Goal: Task Accomplishment & Management: Use online tool/utility

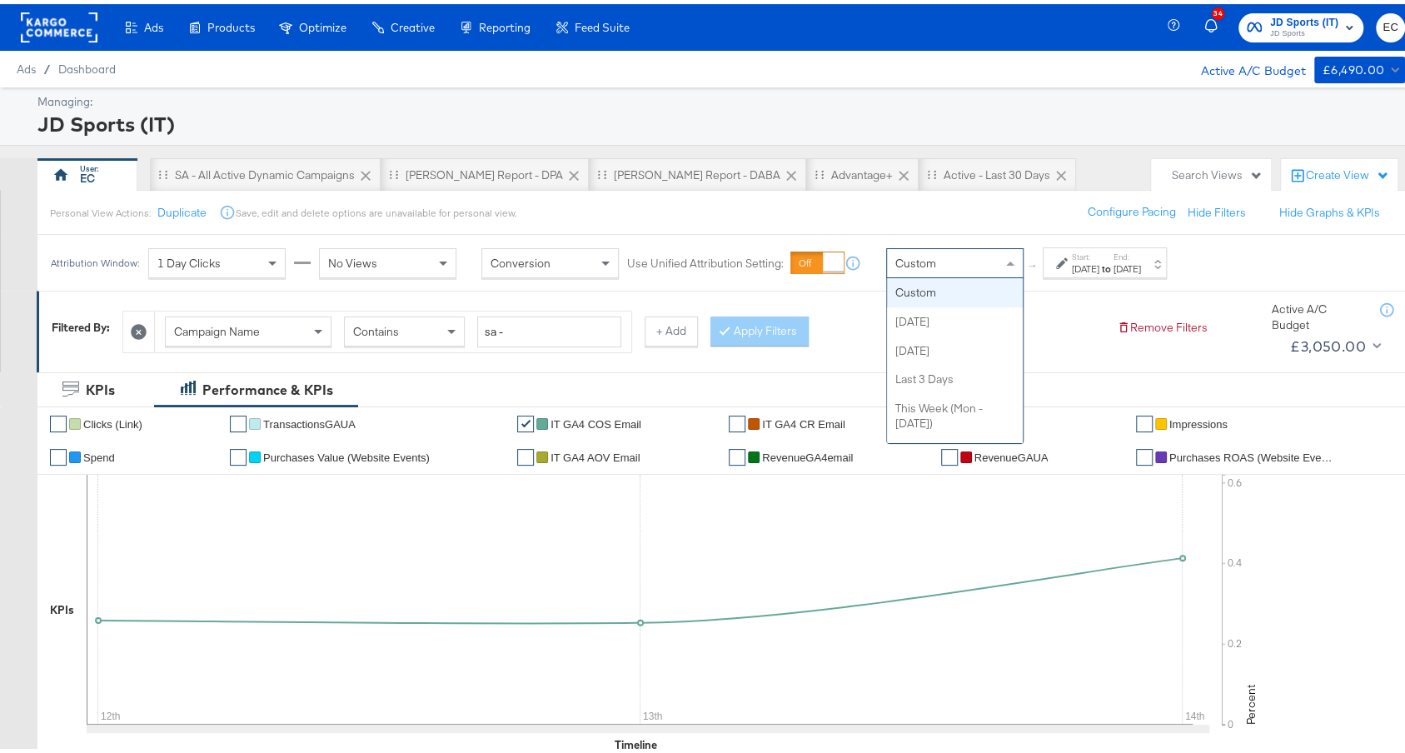
click at [969, 264] on div "Custom" at bounding box center [955, 259] width 136 height 28
click at [1113, 259] on strong "to" at bounding box center [1106, 264] width 14 height 12
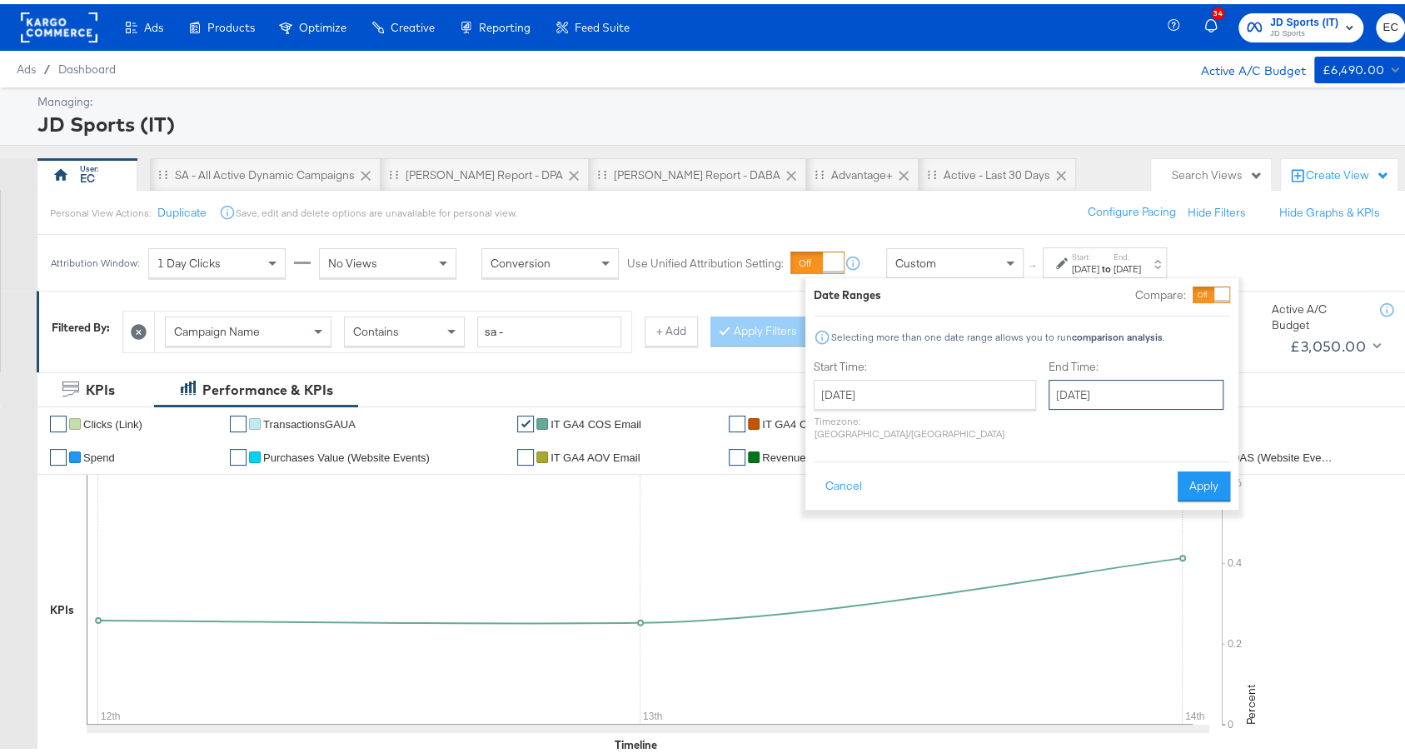
click at [1098, 395] on input "October 14th 2025" at bounding box center [1135, 391] width 175 height 30
click at [1218, 467] on button "Apply" at bounding box center [1204, 482] width 52 height 30
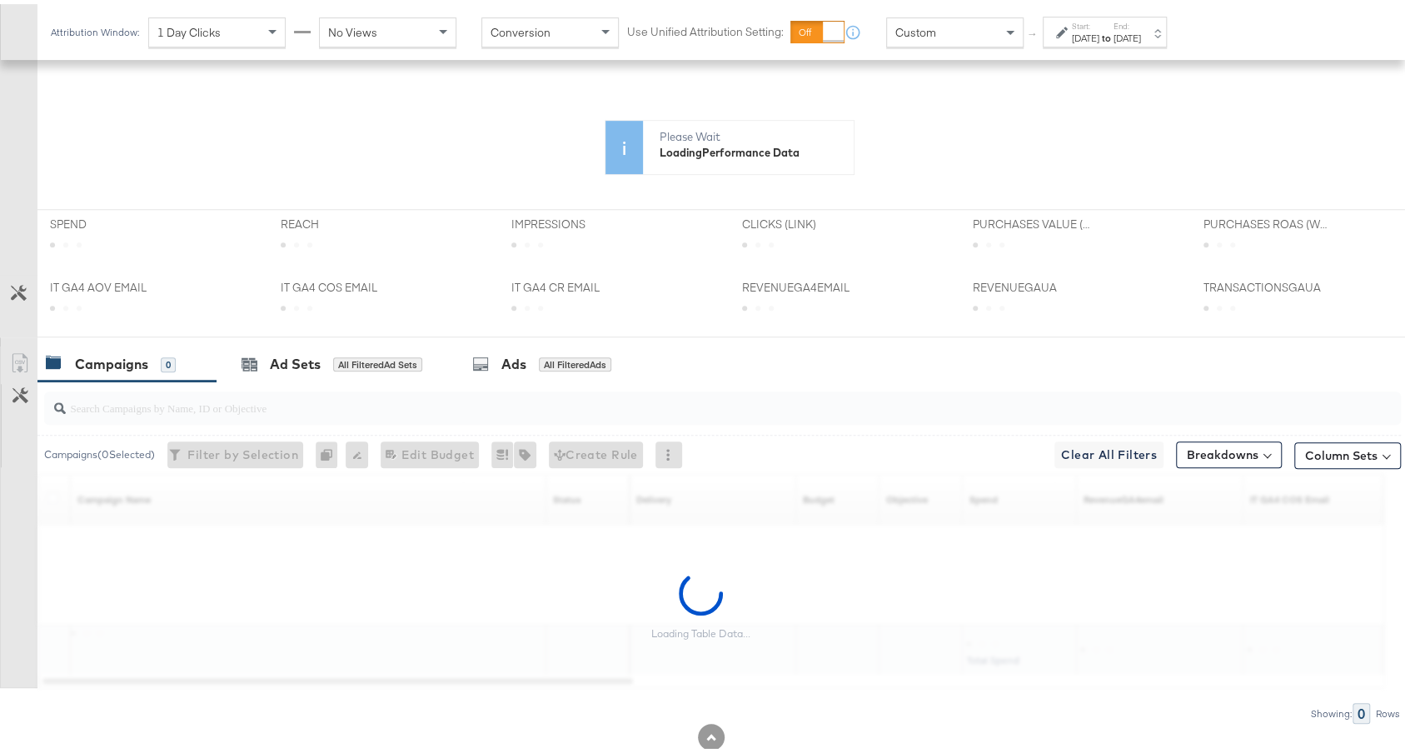
scroll to position [430, 0]
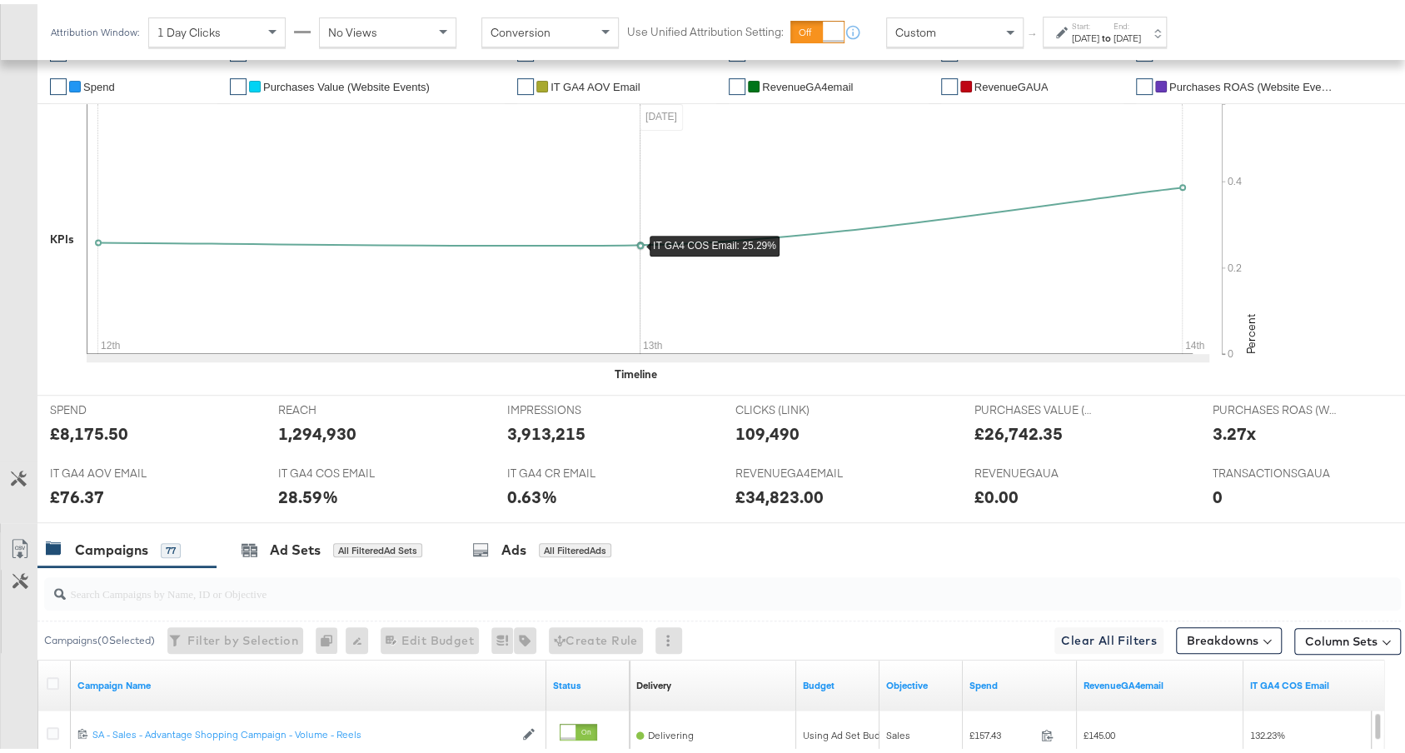
scroll to position [728, 0]
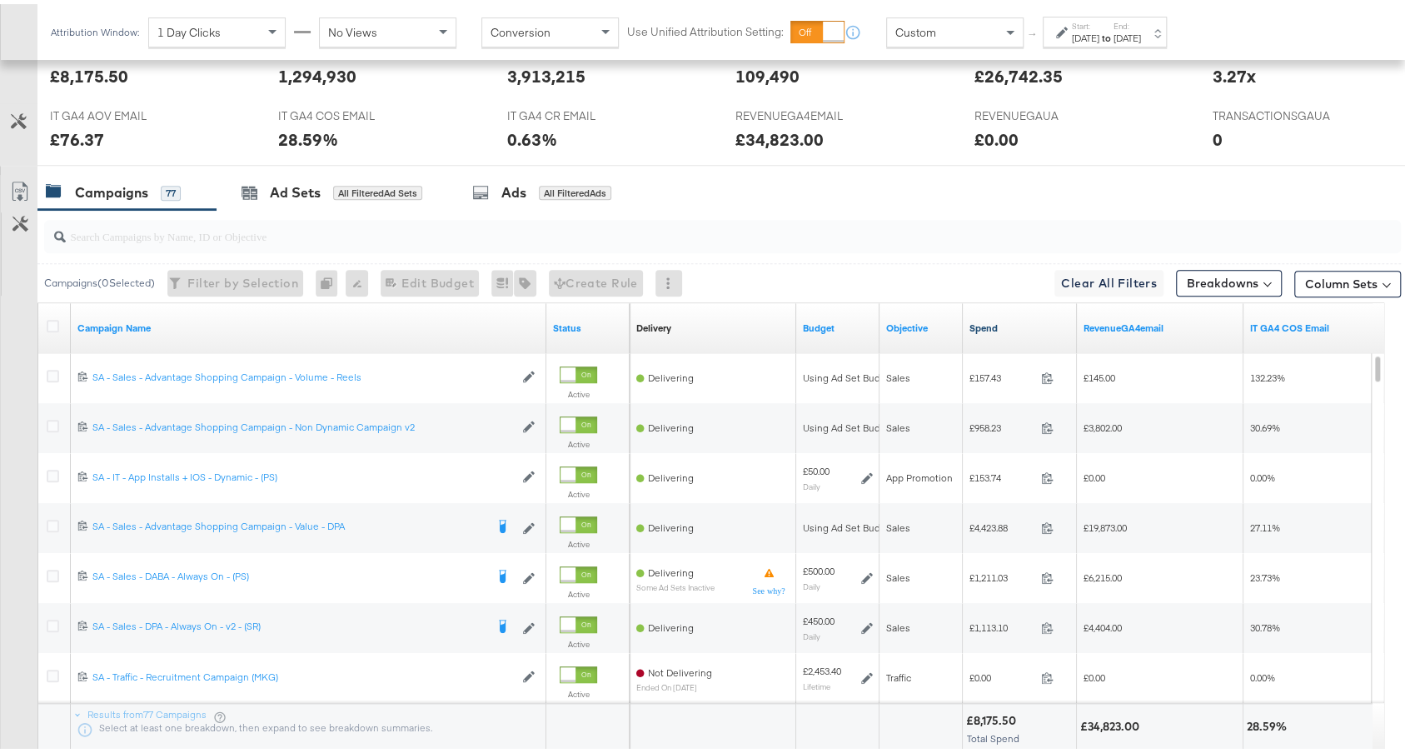
click at [1030, 317] on link "Spend" at bounding box center [1019, 323] width 101 height 13
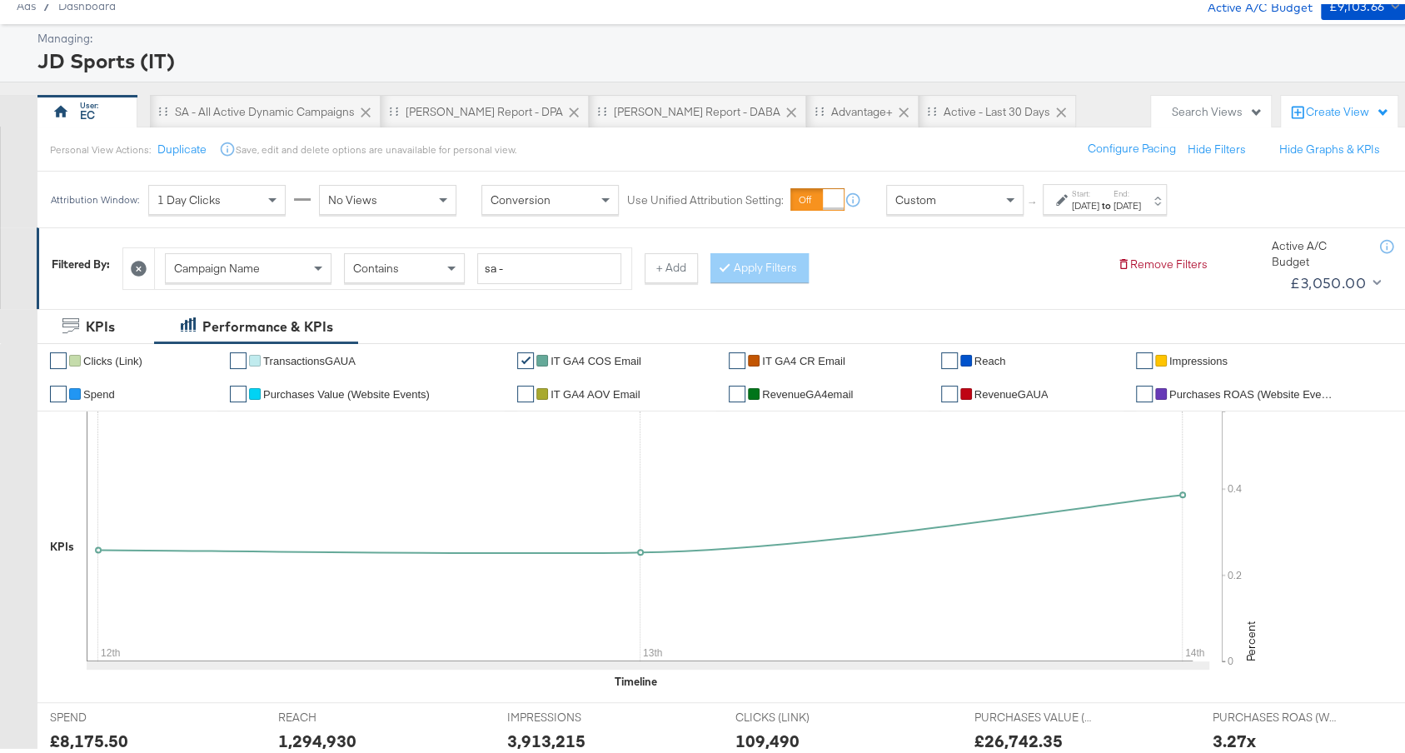
scroll to position [53, 0]
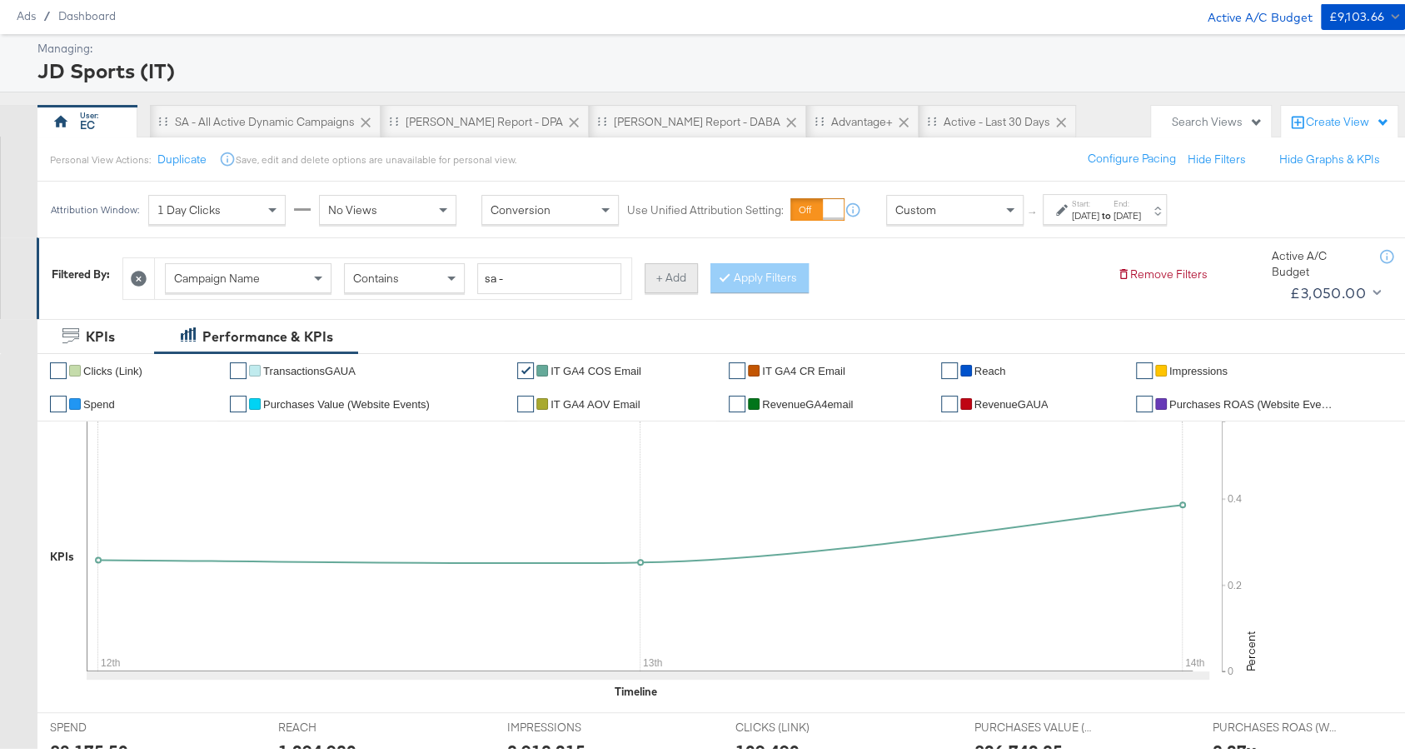
click at [660, 271] on button "+ Add" at bounding box center [671, 274] width 53 height 30
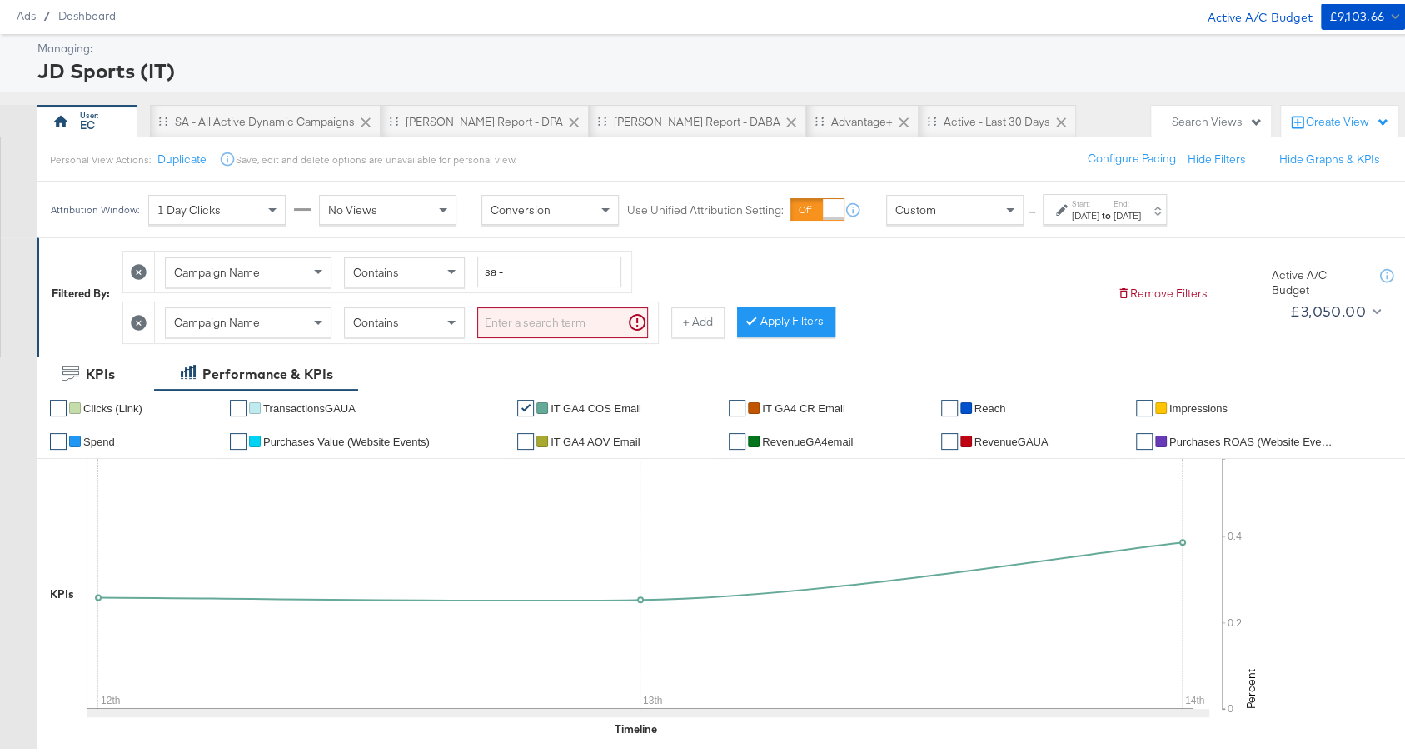
click at [414, 312] on div "Contains" at bounding box center [404, 318] width 119 height 28
click at [553, 319] on input "search" at bounding box center [562, 318] width 171 height 31
type input "app"
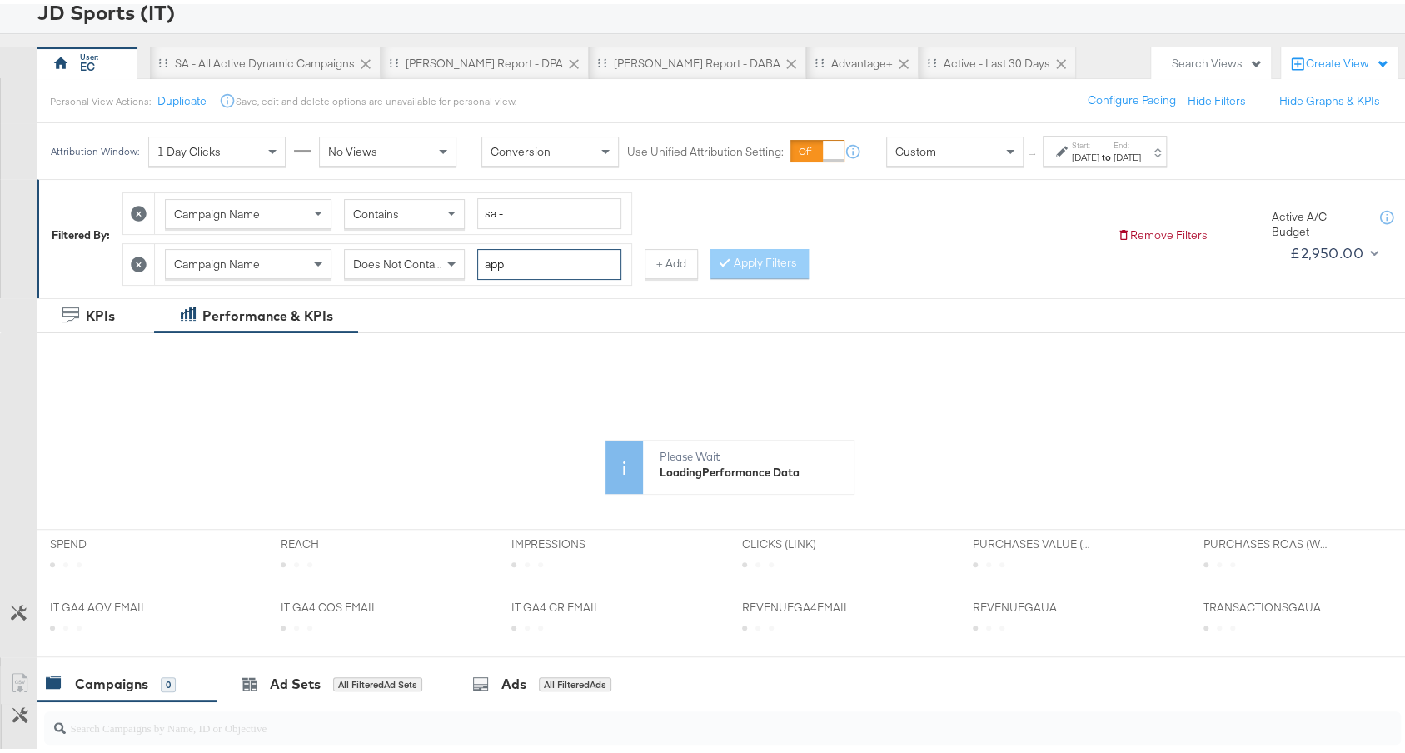
scroll to position [111, 0]
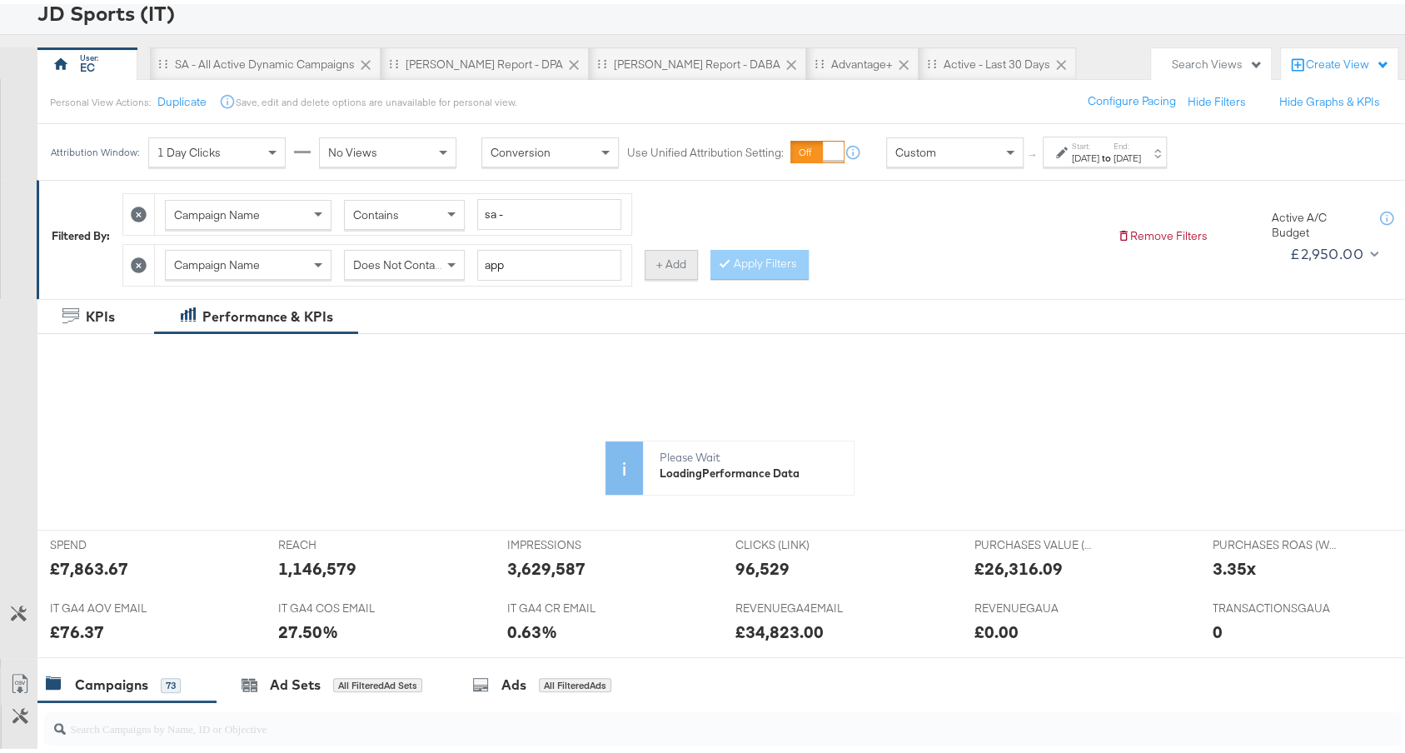
click at [670, 248] on button "+ Add" at bounding box center [671, 261] width 53 height 30
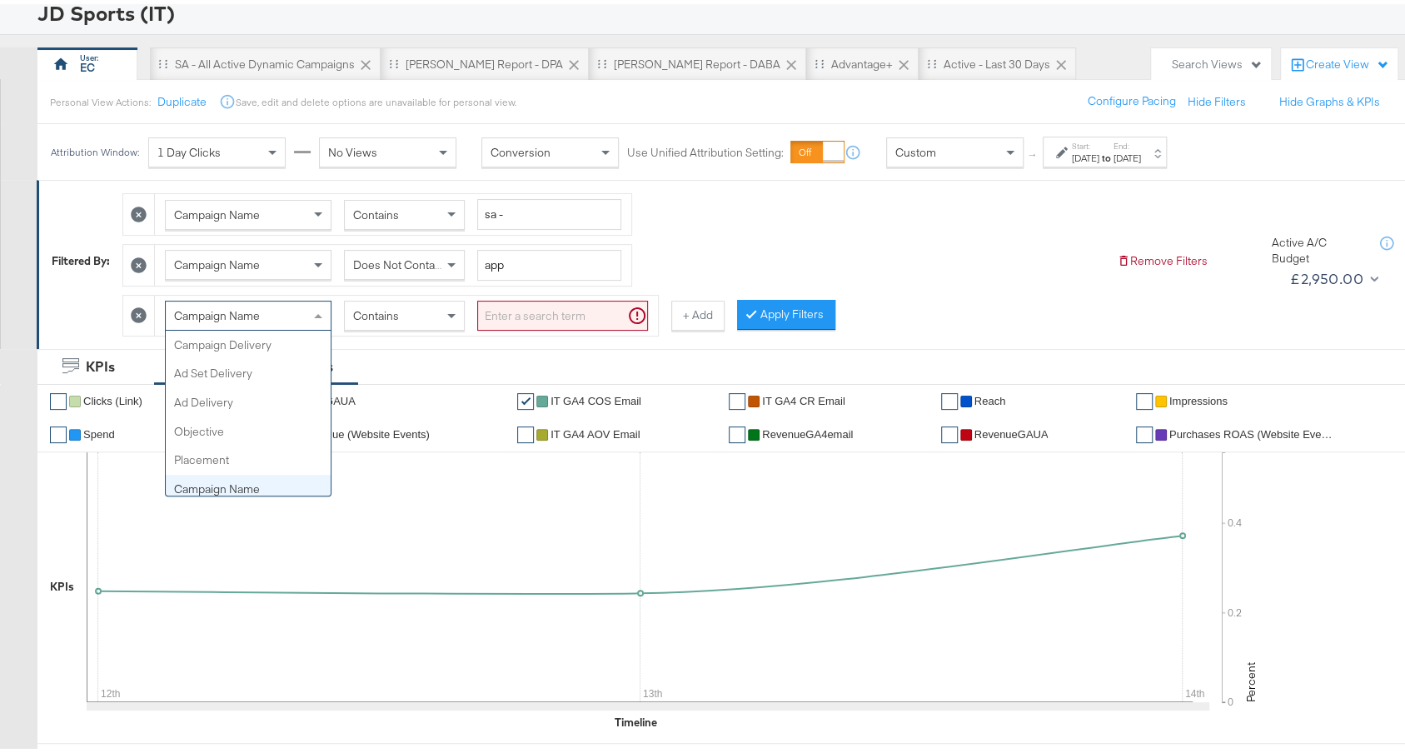
click at [276, 303] on div "Campaign Name" at bounding box center [248, 311] width 165 height 28
type input "had"
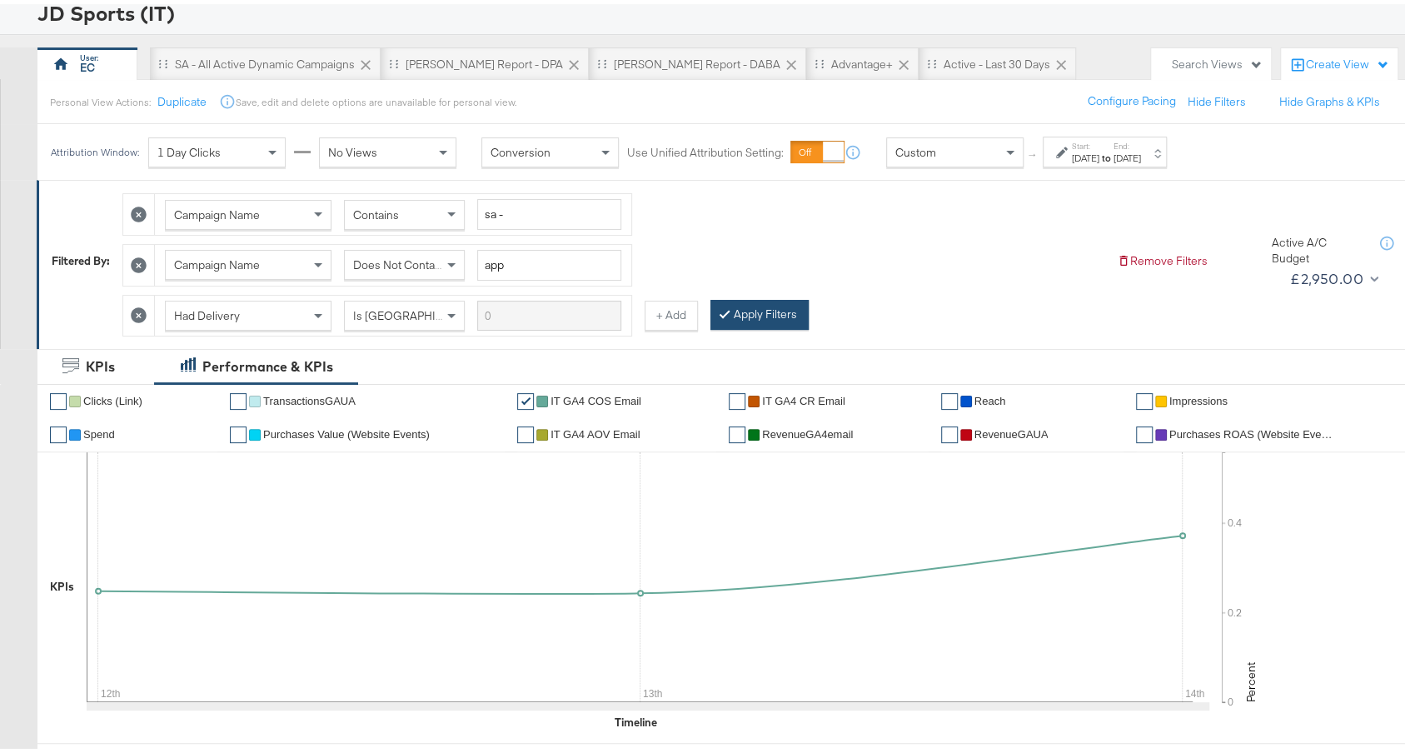
click at [759, 308] on button "Apply Filters" at bounding box center [759, 311] width 98 height 30
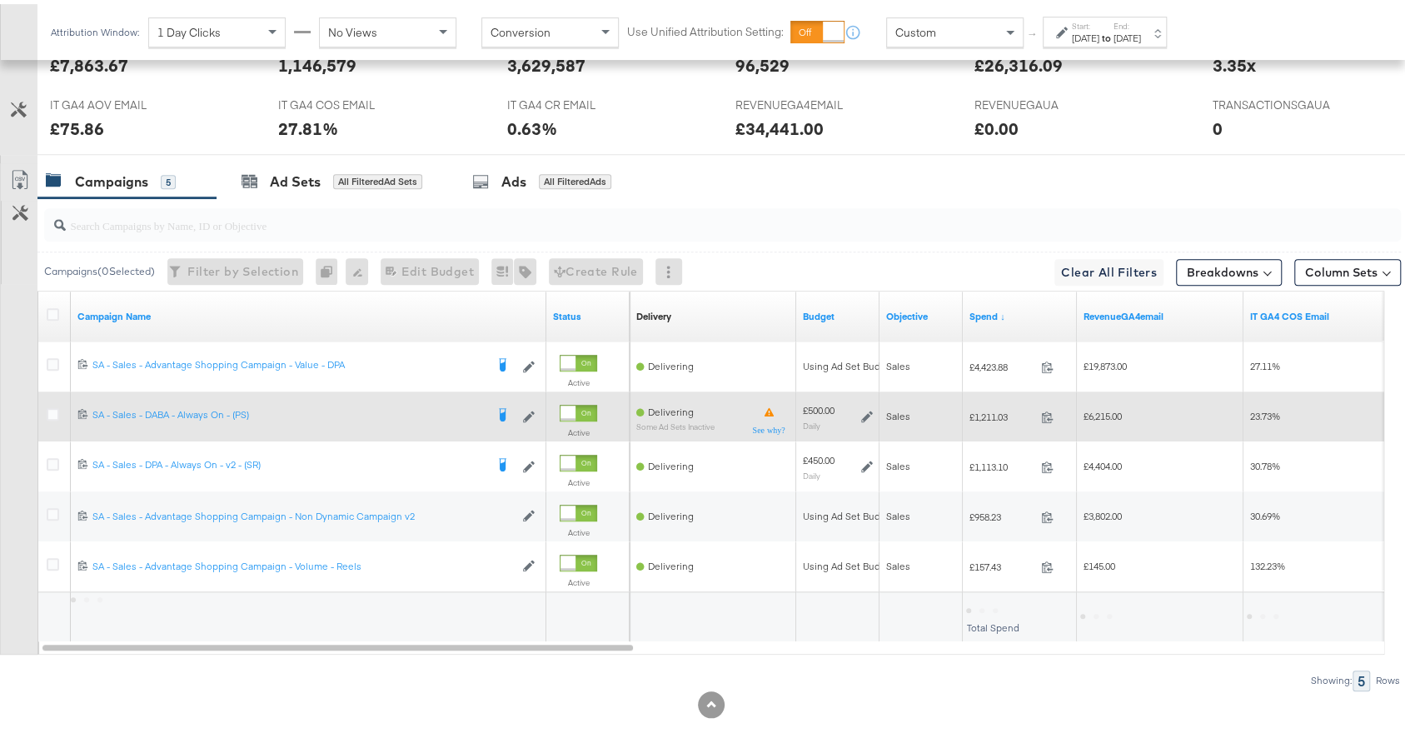
scroll to position [827, 0]
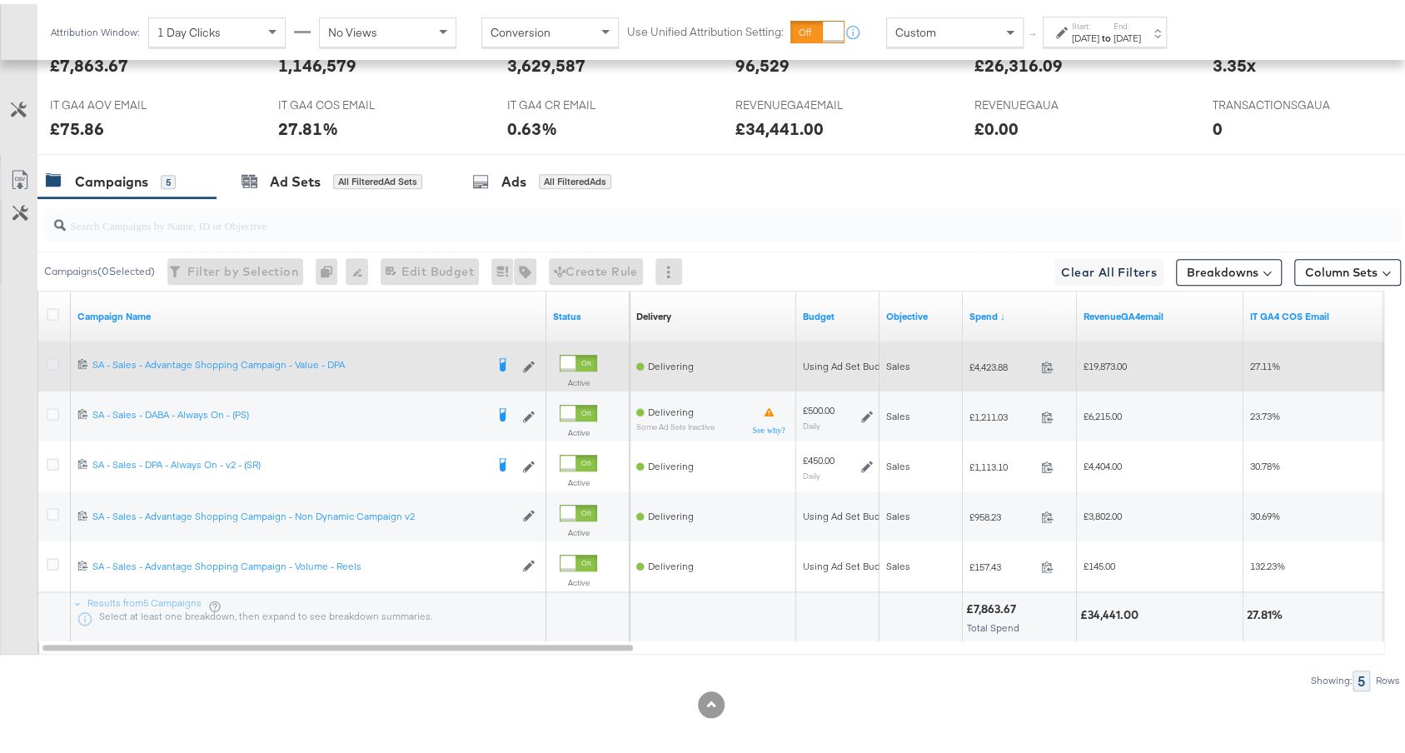
click at [55, 354] on icon at bounding box center [53, 360] width 12 height 12
click at [0, 0] on input "checkbox" at bounding box center [0, 0] width 0 height 0
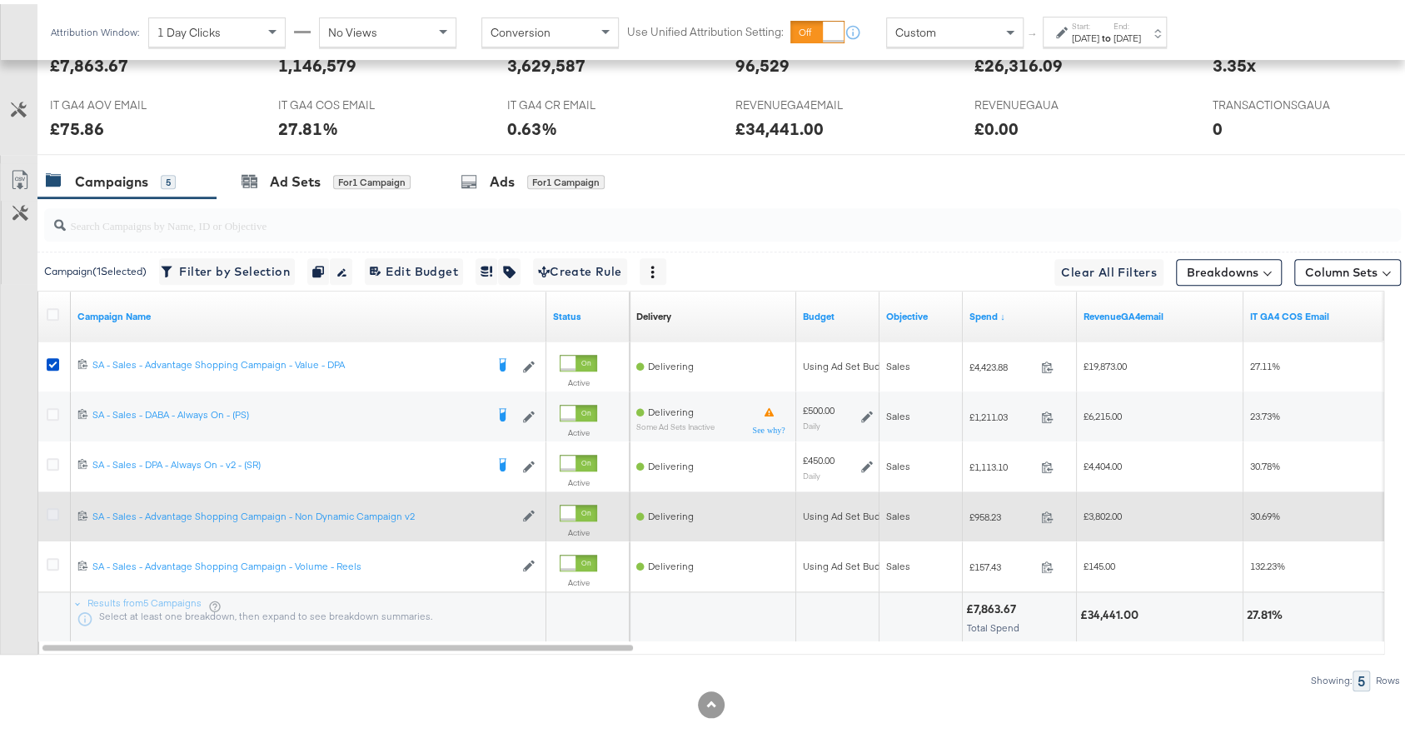
click at [53, 505] on icon at bounding box center [53, 510] width 12 height 12
click at [0, 0] on input "checkbox" at bounding box center [0, 0] width 0 height 0
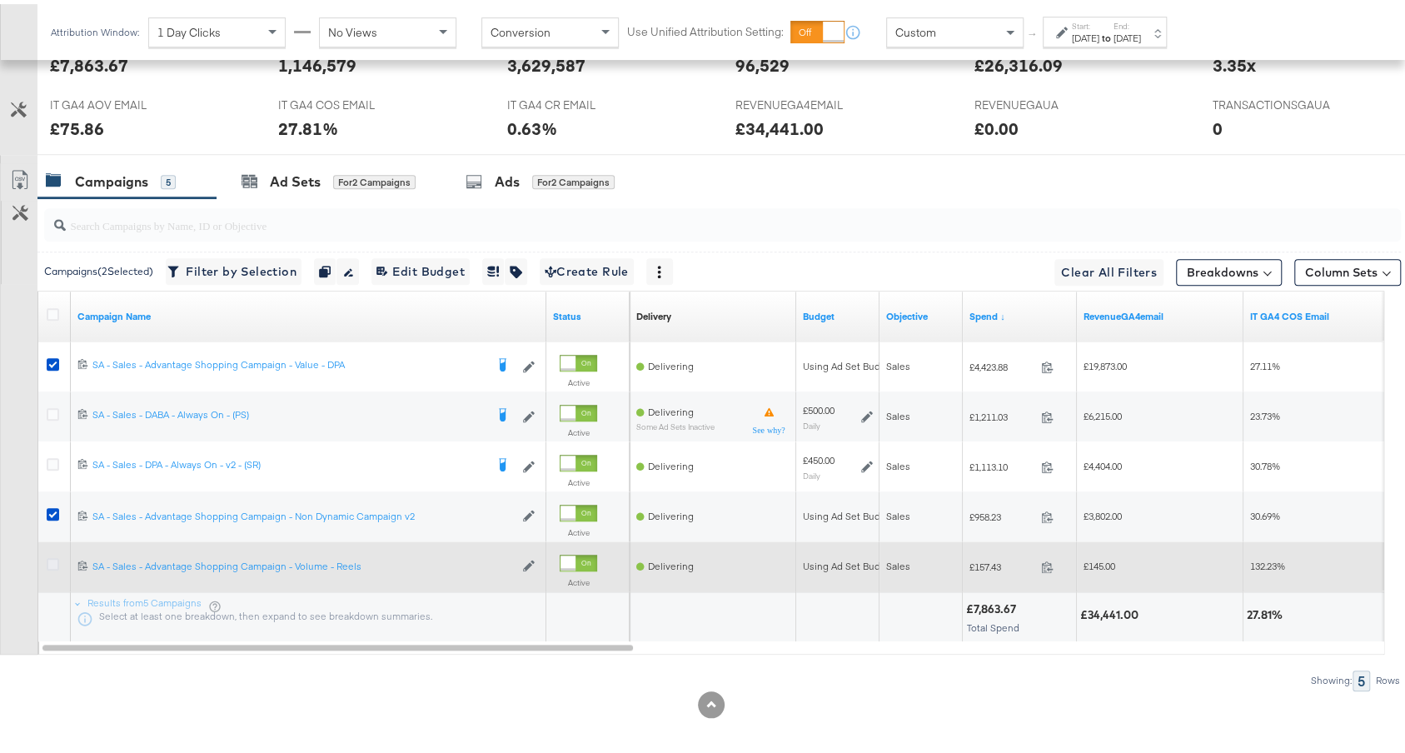
click at [52, 555] on icon at bounding box center [53, 560] width 12 height 12
click at [0, 0] on input "checkbox" at bounding box center [0, 0] width 0 height 0
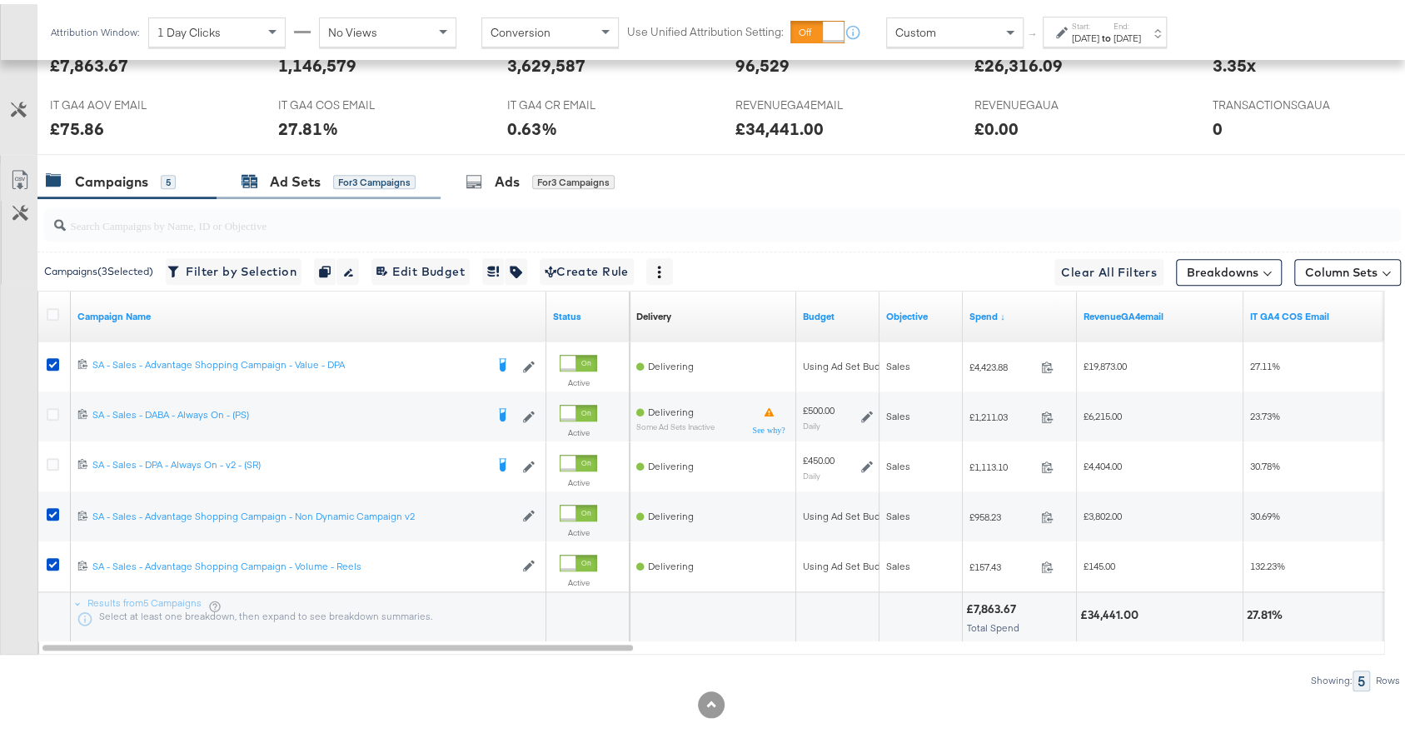
click at [320, 177] on div "Ad Sets" at bounding box center [295, 177] width 51 height 19
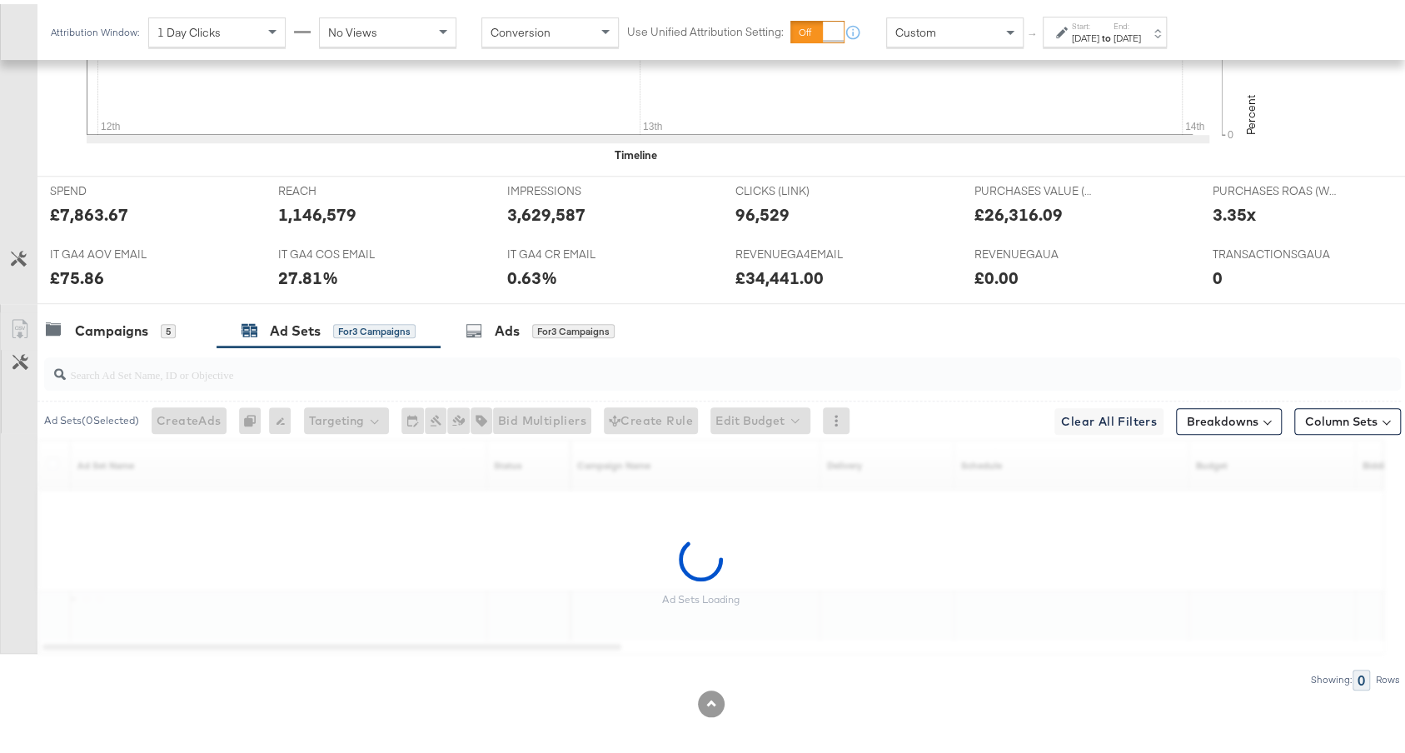
scroll to position [728, 0]
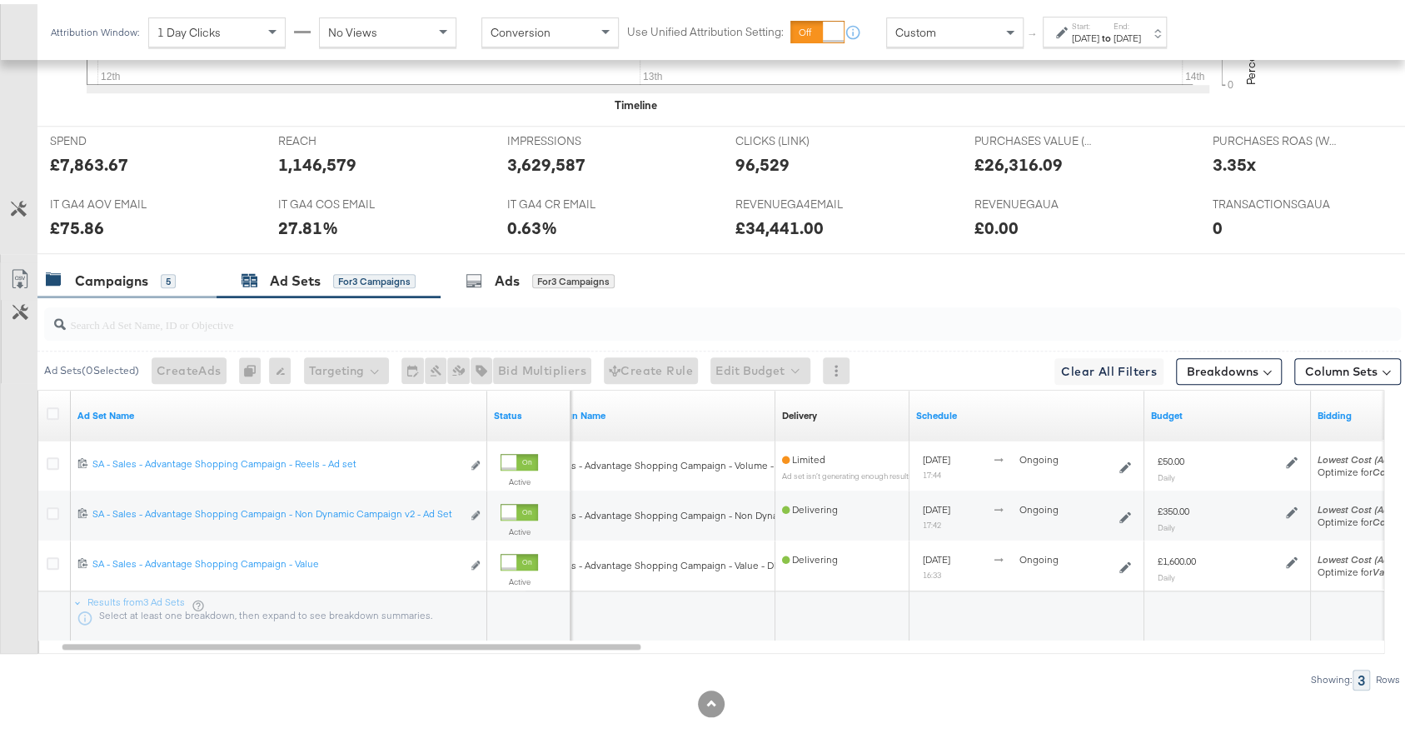
click at [150, 274] on div "Campaigns 5" at bounding box center [111, 276] width 130 height 19
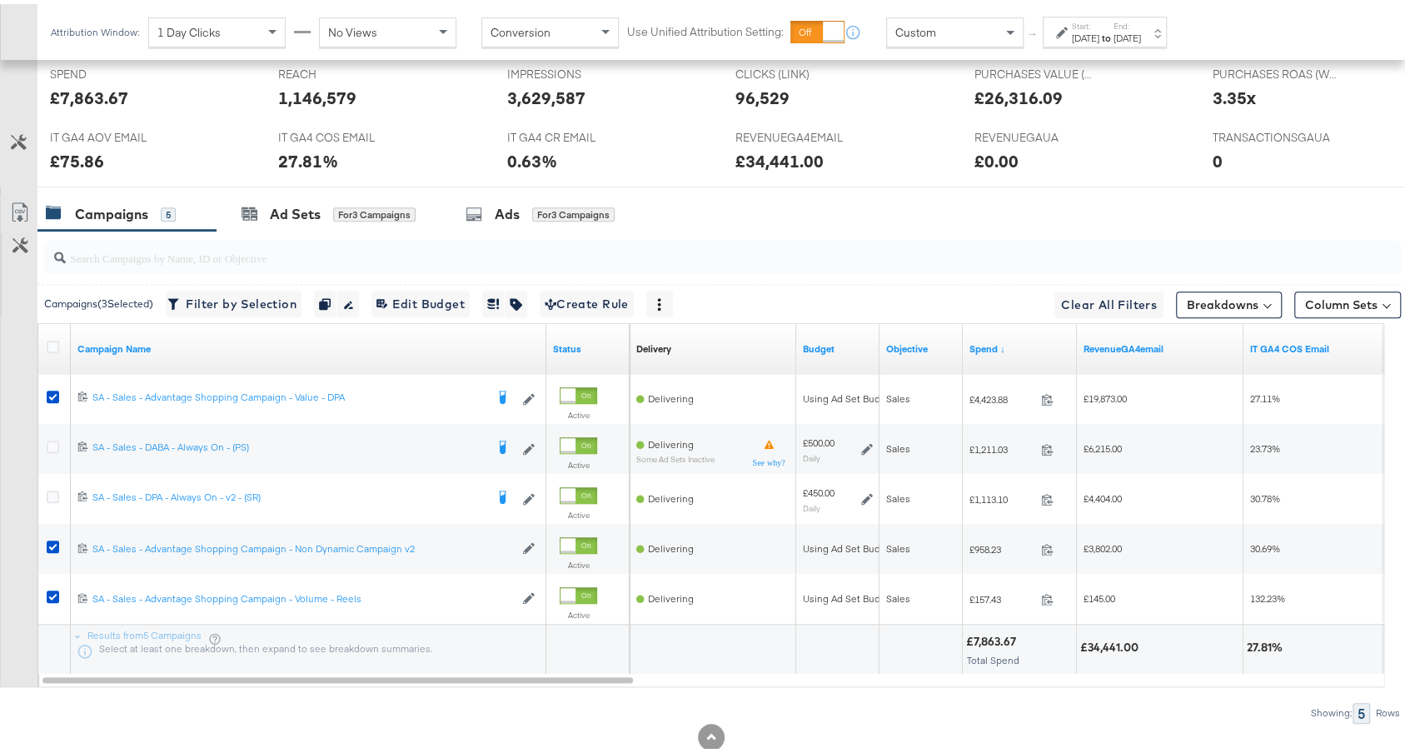
scroll to position [809, 0]
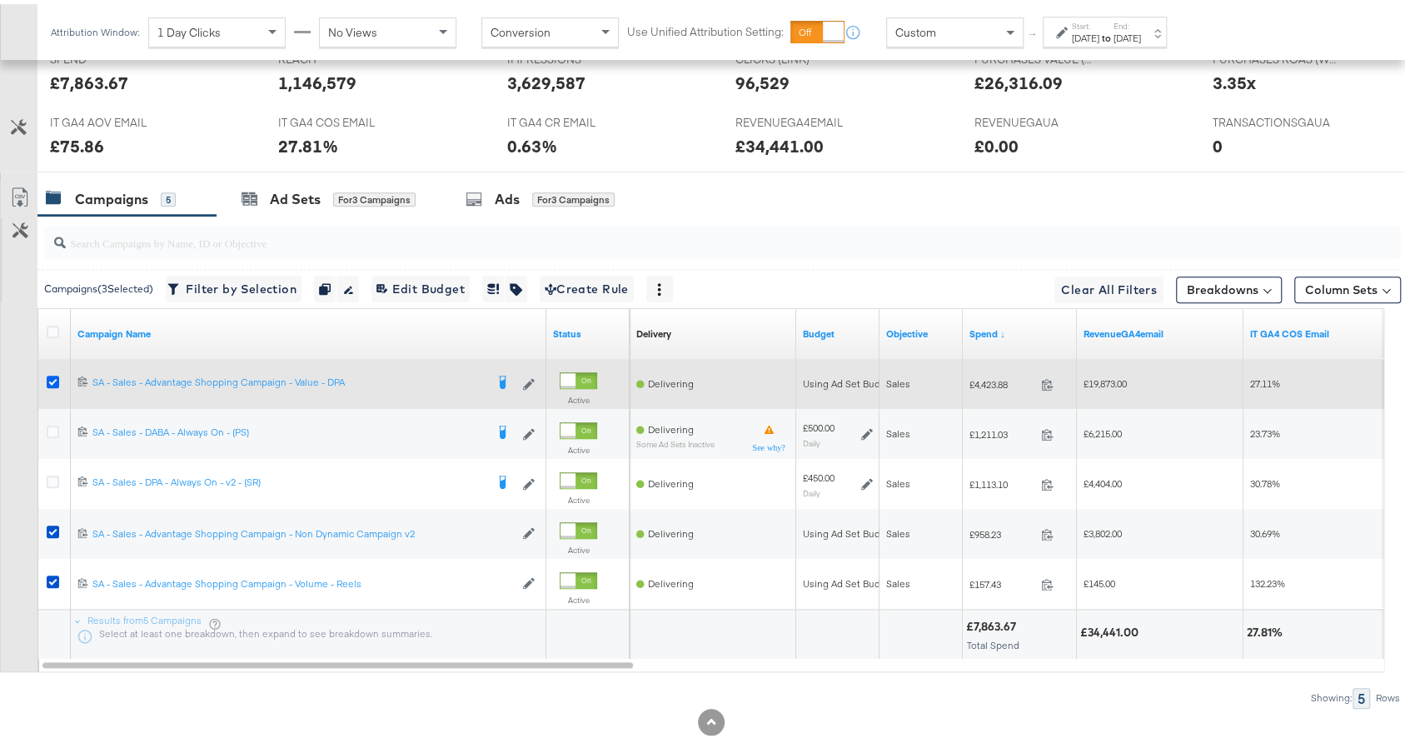
click at [56, 376] on icon at bounding box center [53, 377] width 12 height 12
click at [0, 0] on input "checkbox" at bounding box center [0, 0] width 0 height 0
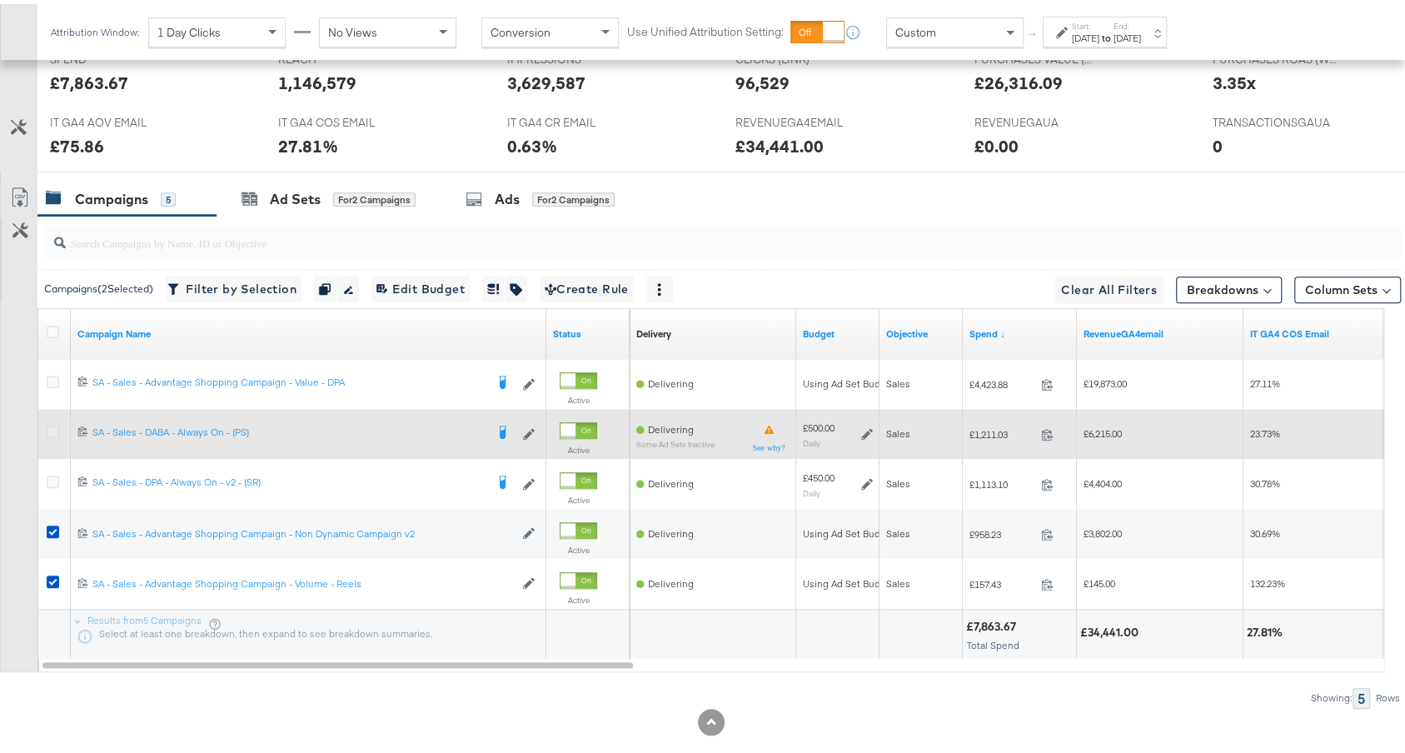
click at [53, 426] on icon at bounding box center [53, 427] width 12 height 12
click at [0, 0] on input "checkbox" at bounding box center [0, 0] width 0 height 0
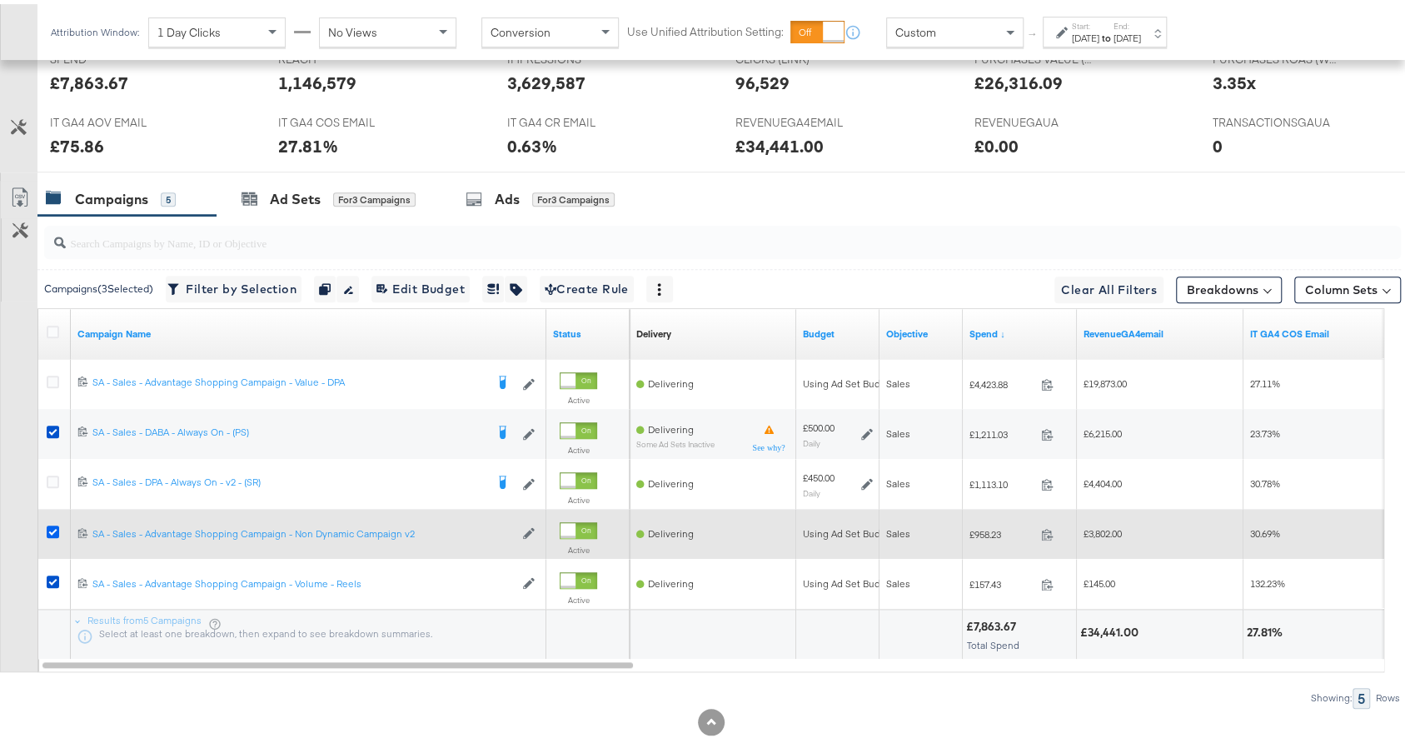
click at [52, 525] on icon at bounding box center [53, 527] width 12 height 12
click at [0, 0] on input "checkbox" at bounding box center [0, 0] width 0 height 0
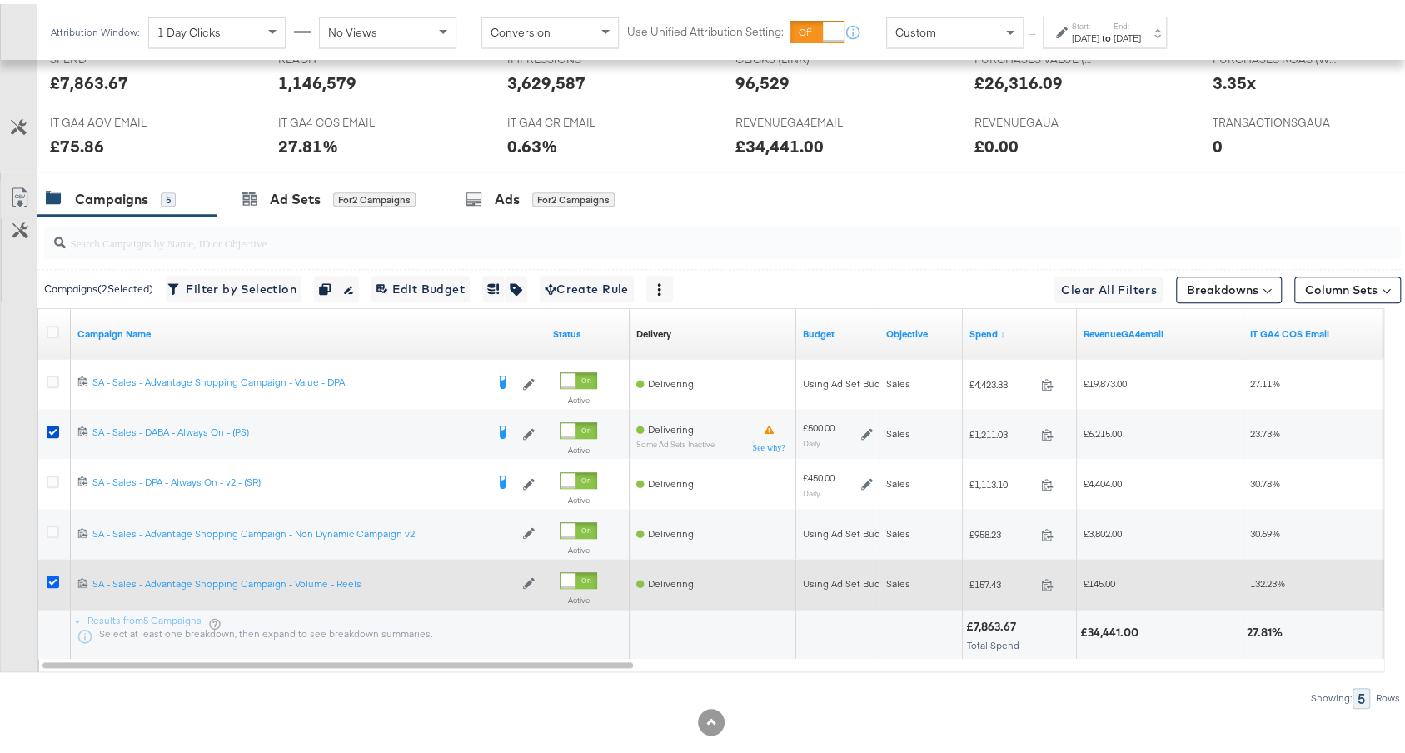
click at [52, 571] on icon at bounding box center [53, 577] width 12 height 12
click at [0, 0] on input "checkbox" at bounding box center [0, 0] width 0 height 0
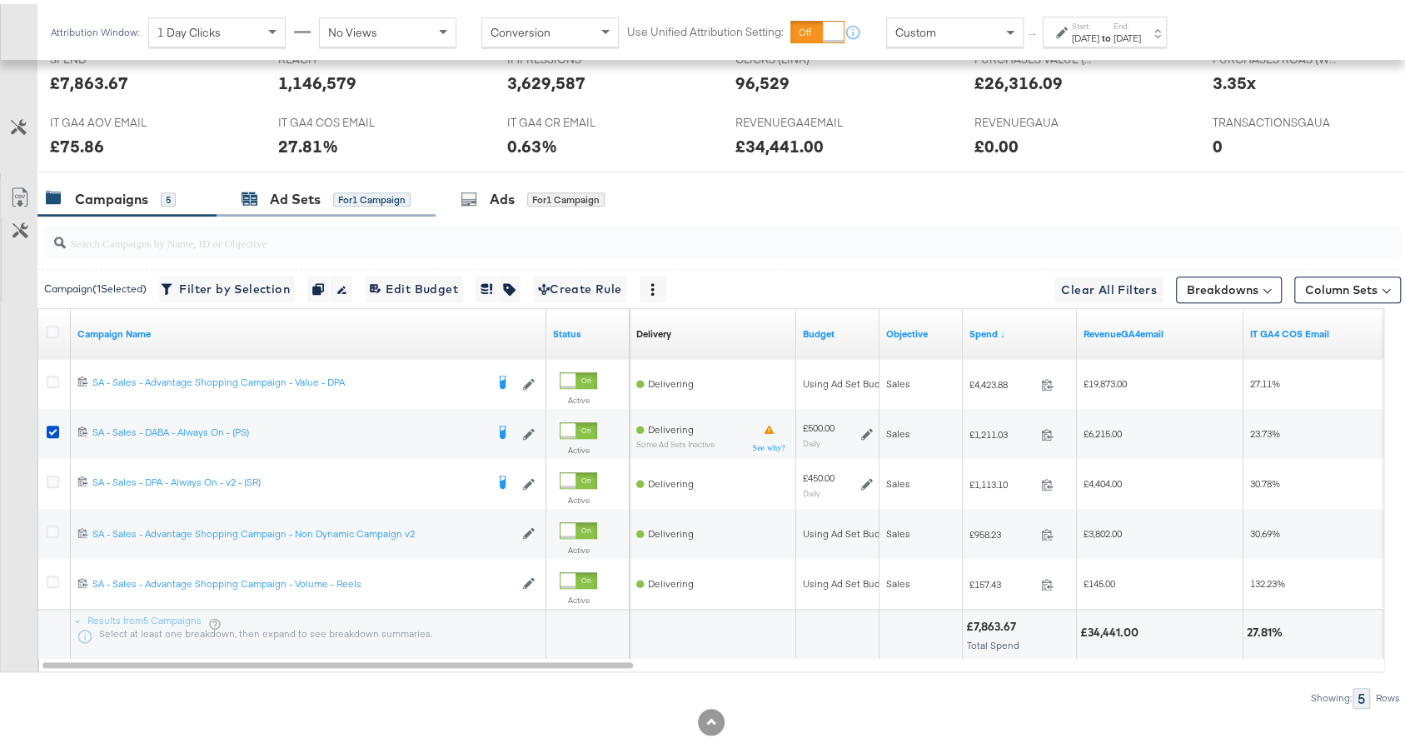
click at [327, 192] on div "Ad Sets for 1 Campaign" at bounding box center [326, 195] width 169 height 19
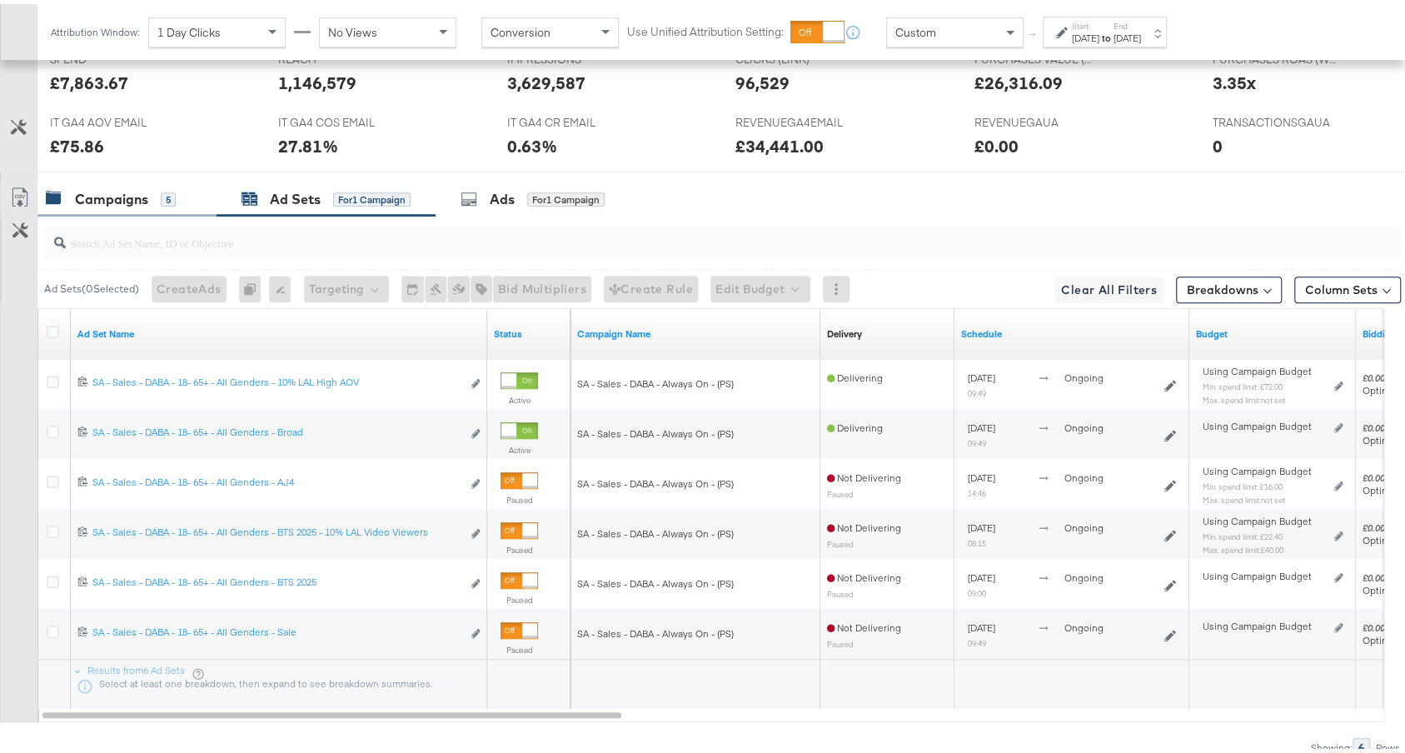
click at [181, 186] on div "Campaigns 5" at bounding box center [119, 195] width 146 height 19
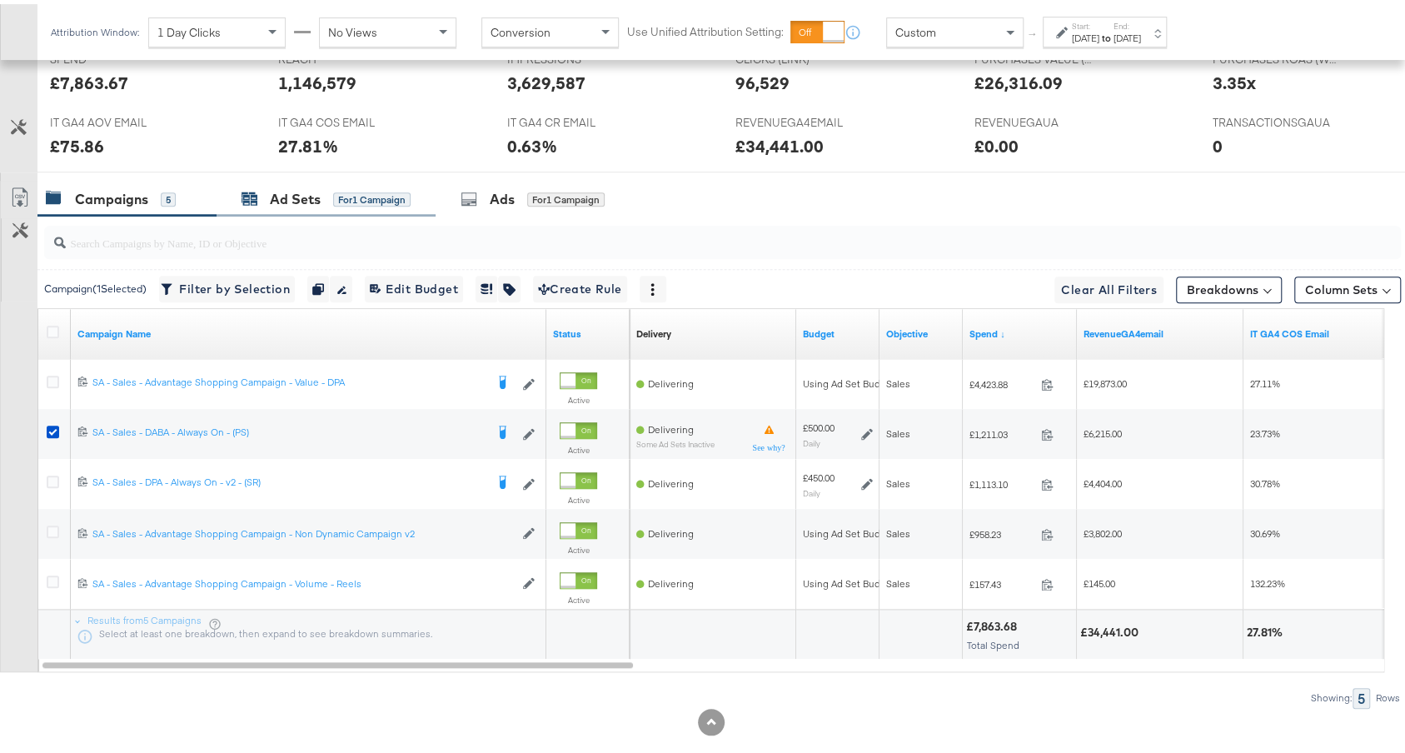
click at [371, 187] on span "for 1 Campaign" at bounding box center [371, 194] width 77 height 15
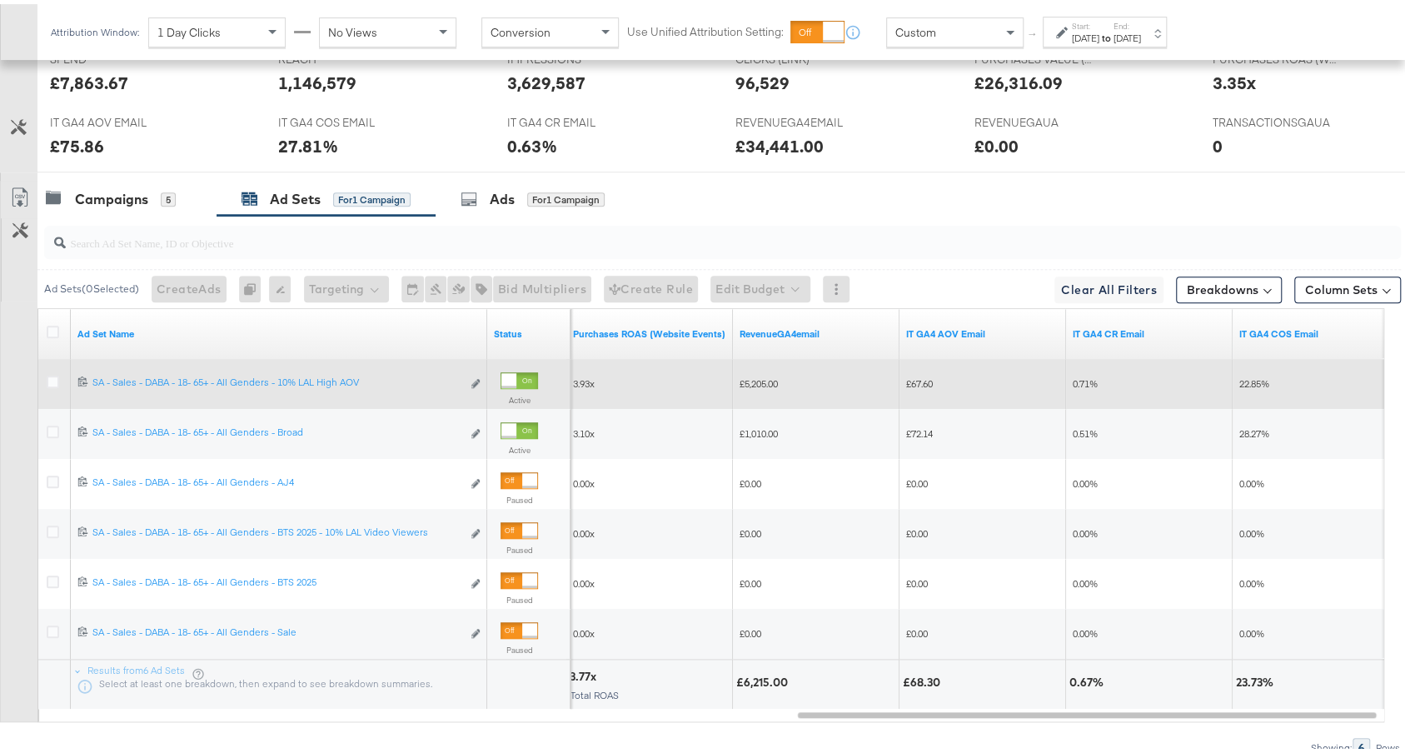
scroll to position [810, 0]
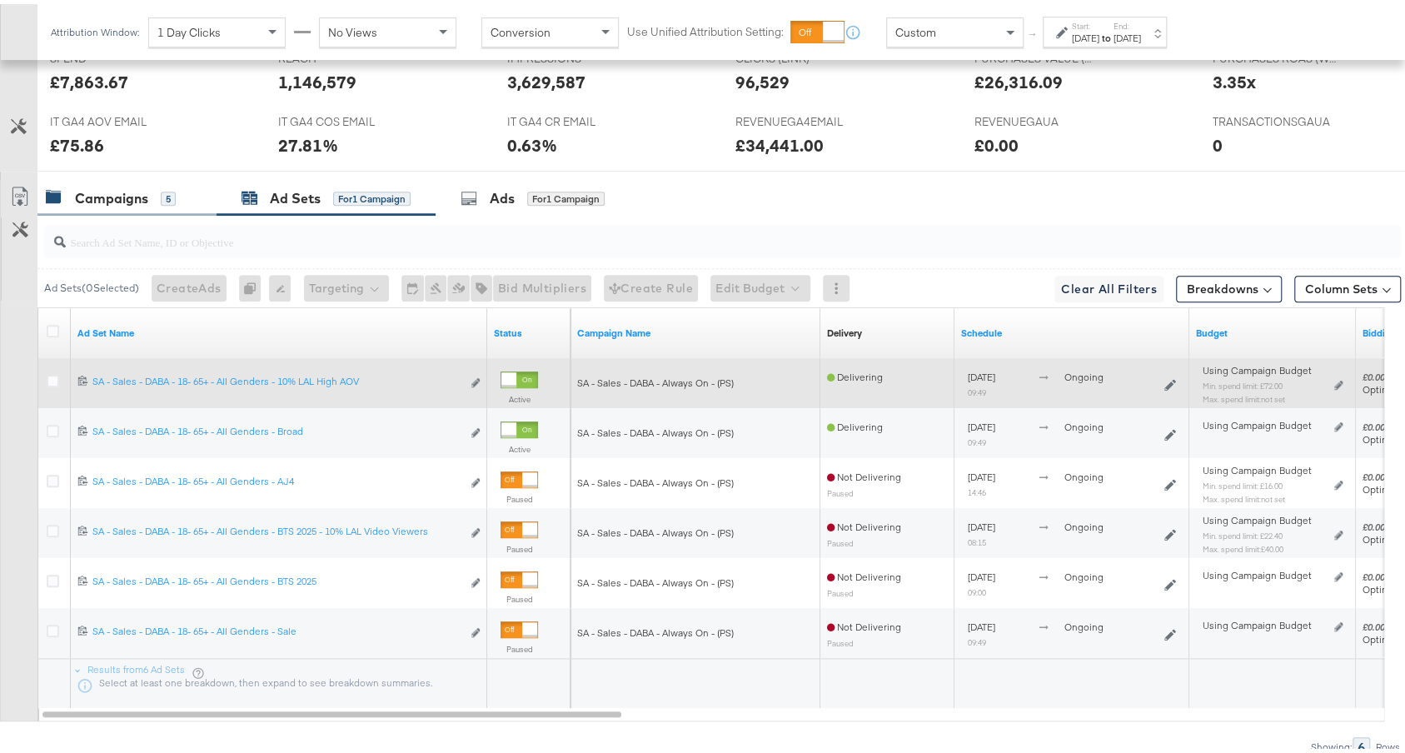
click at [141, 187] on div "Campaigns" at bounding box center [111, 194] width 73 height 19
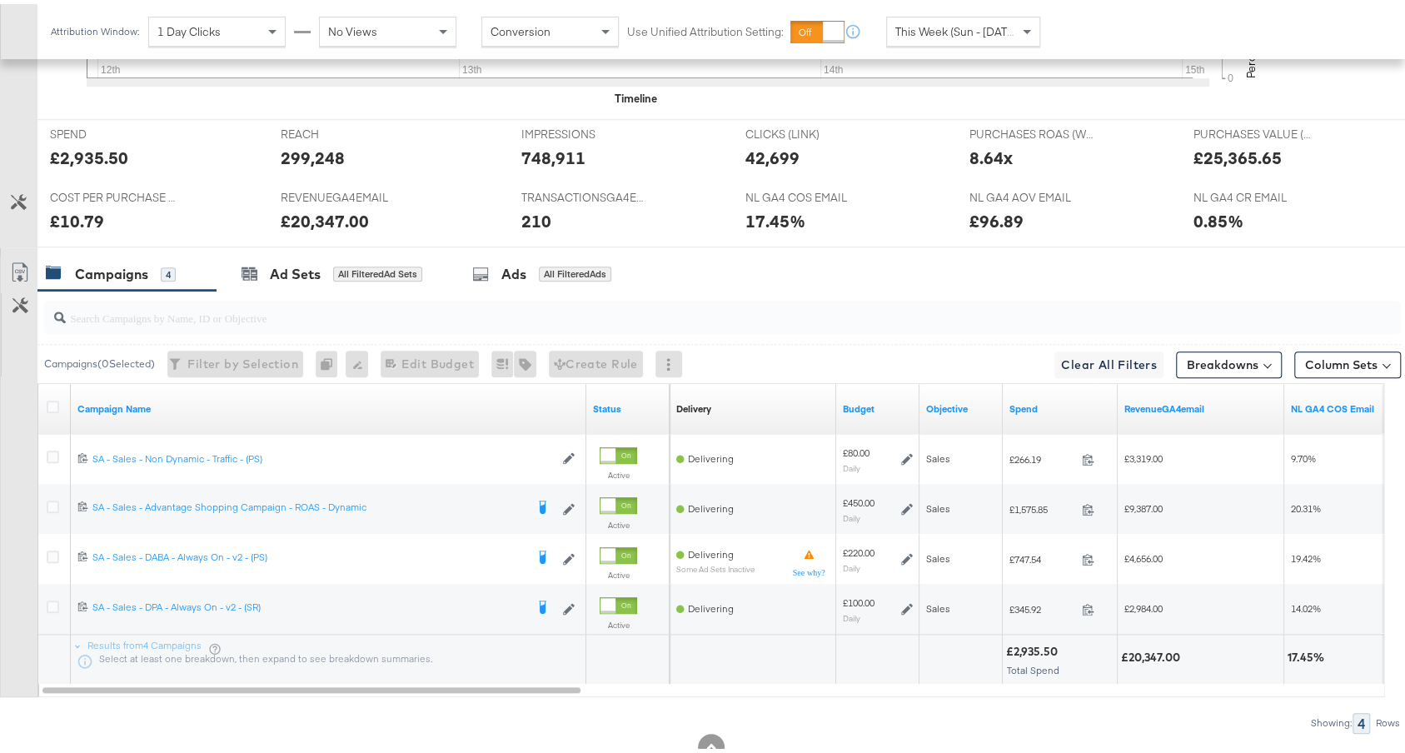
scroll to position [746, 0]
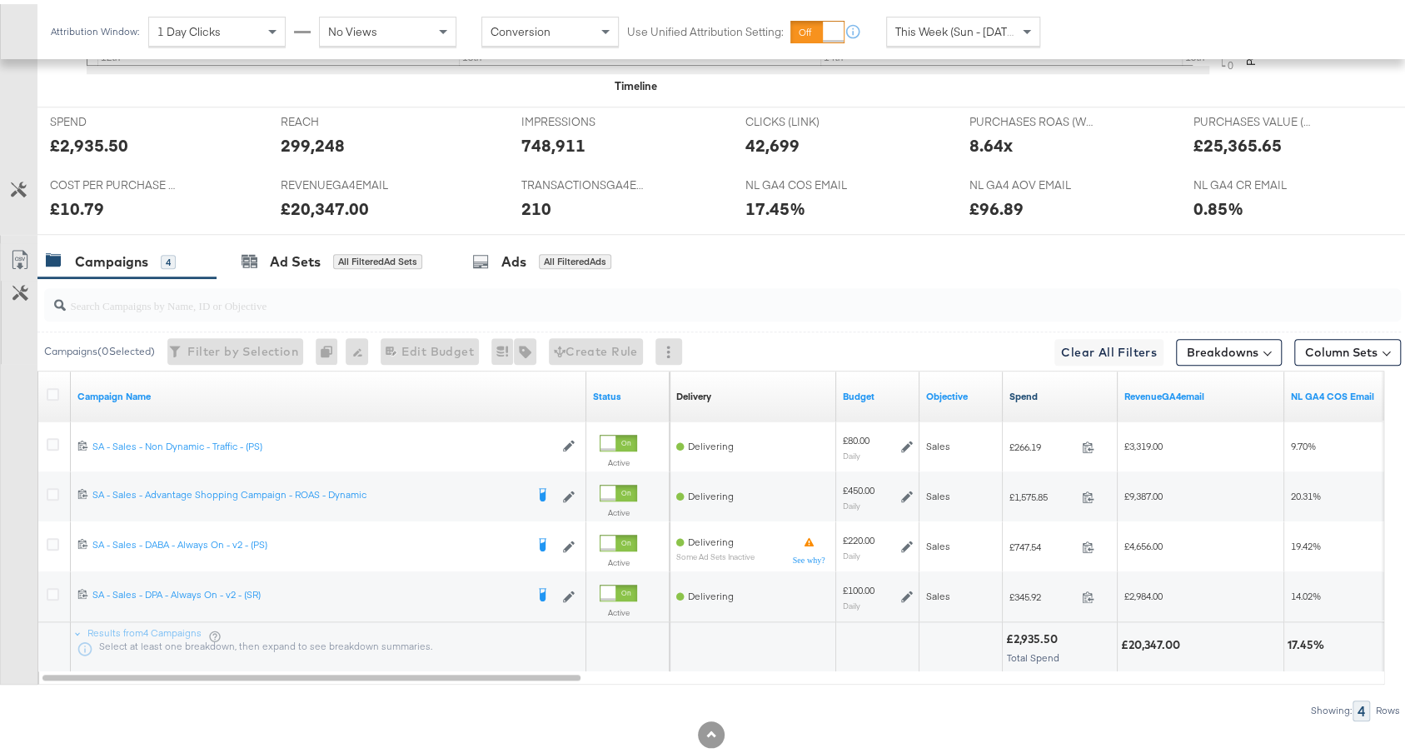
click at [1058, 388] on link "Spend" at bounding box center [1060, 392] width 102 height 13
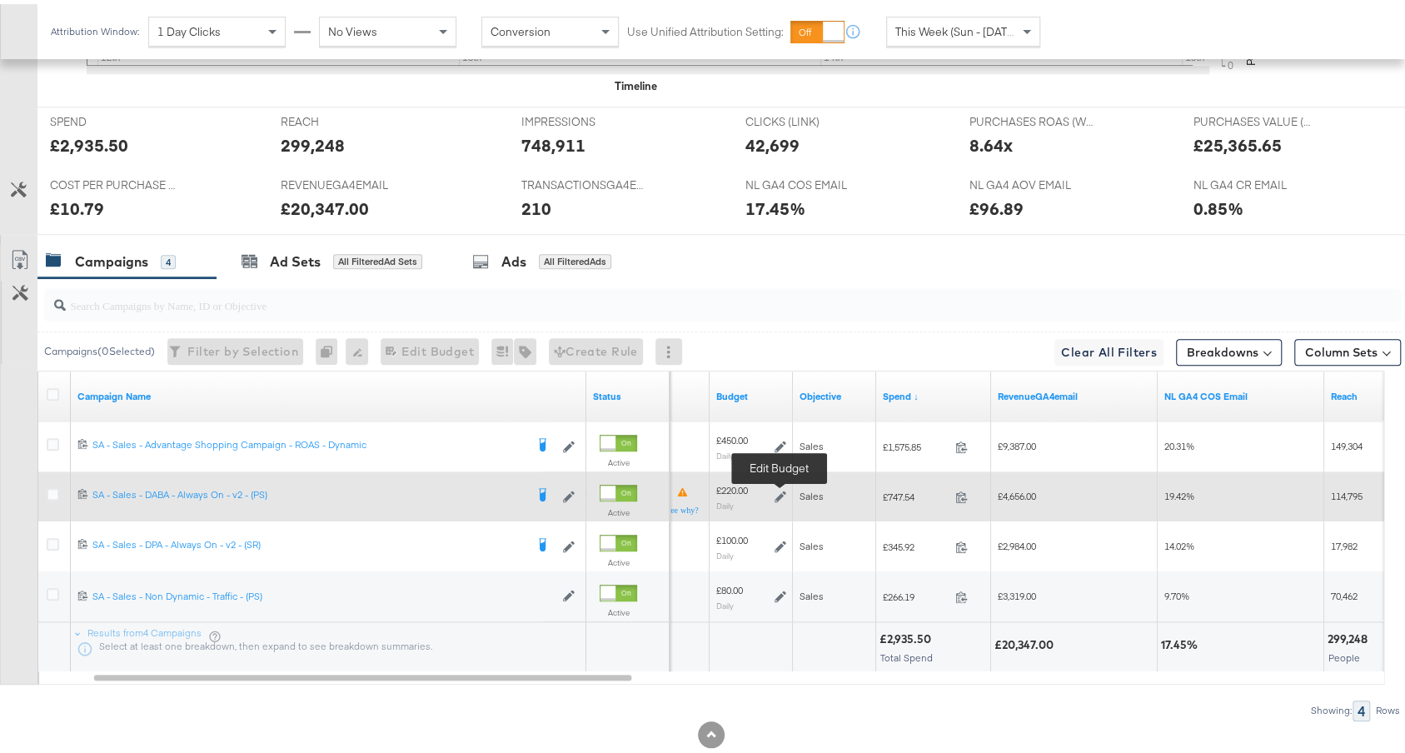
click at [779, 487] on icon at bounding box center [780, 493] width 12 height 12
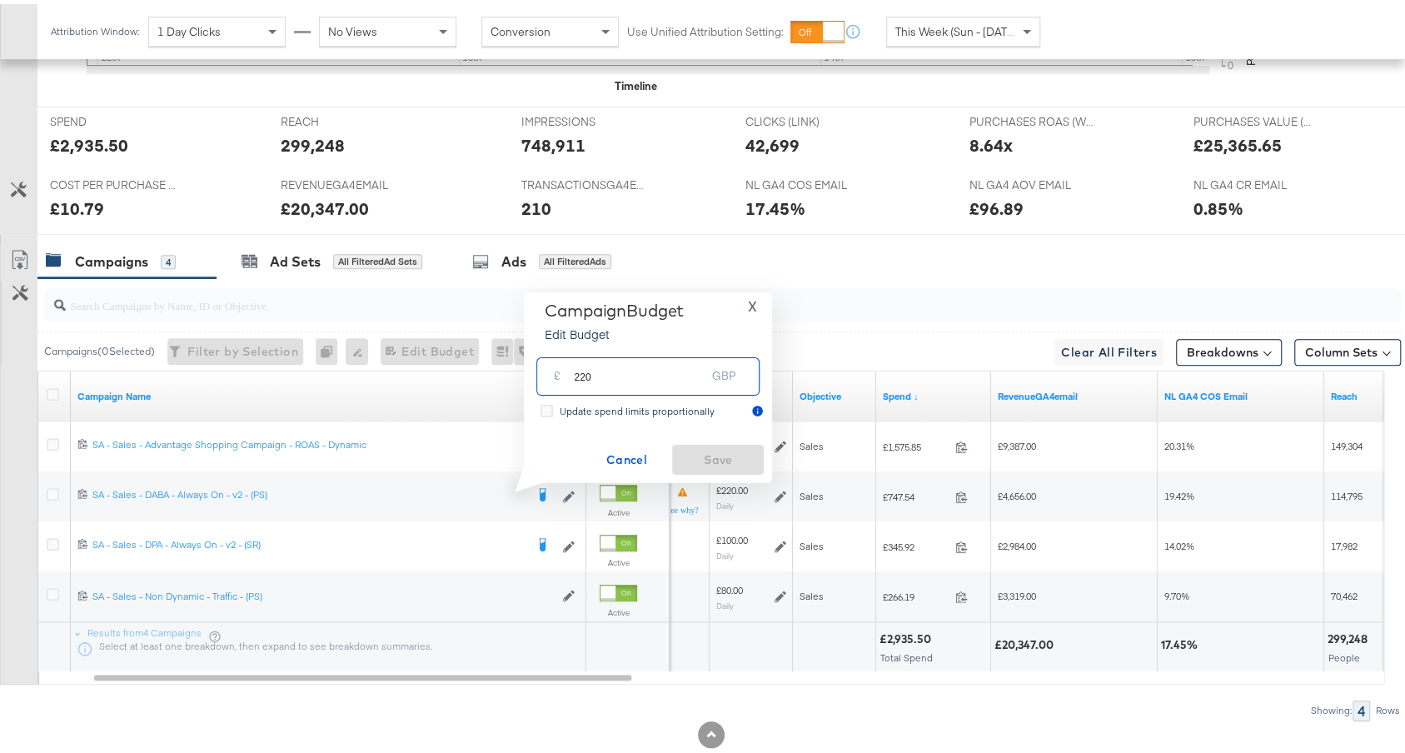
drag, startPoint x: 578, startPoint y: 375, endPoint x: 641, endPoint y: 376, distance: 63.3
click at [638, 376] on input "220" at bounding box center [640, 365] width 132 height 36
type input "200"
click at [714, 459] on span "Save" at bounding box center [718, 456] width 78 height 21
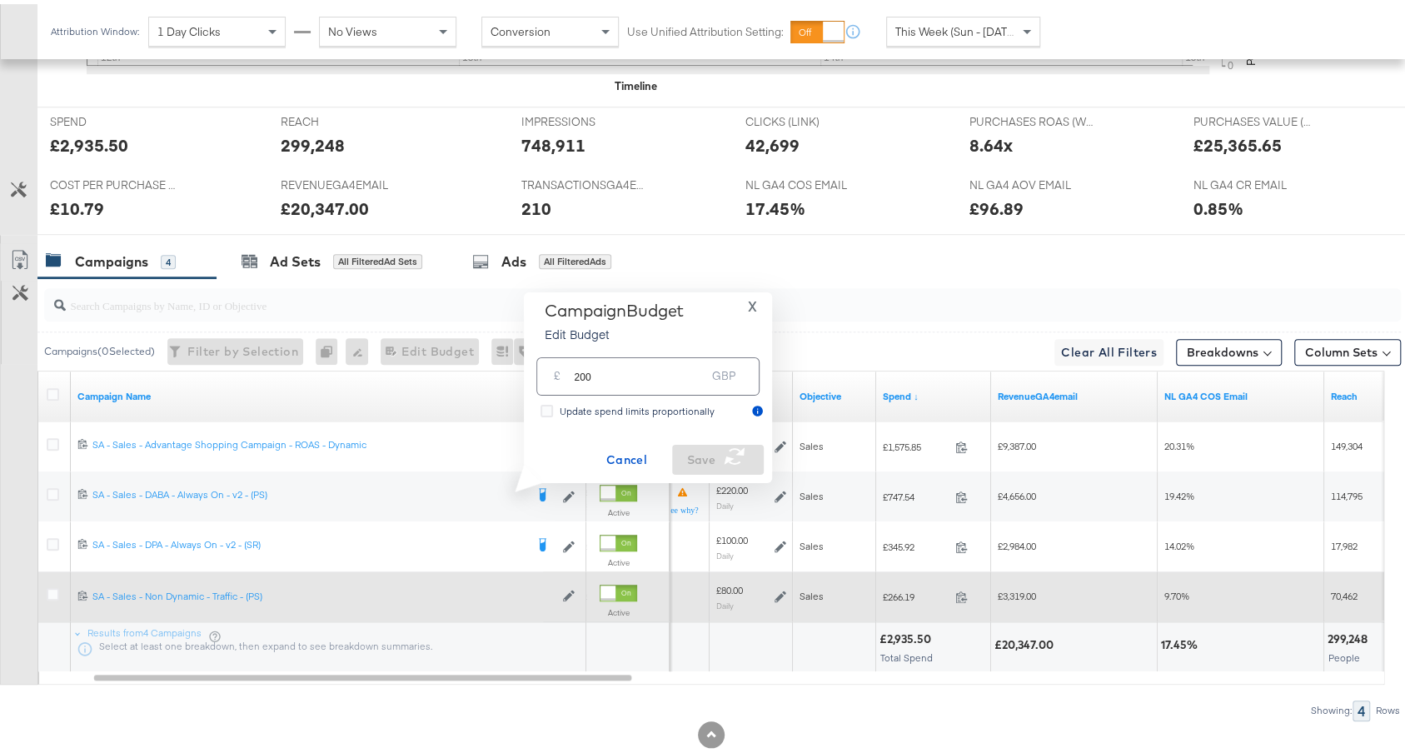
click at [776, 586] on icon at bounding box center [780, 592] width 12 height 12
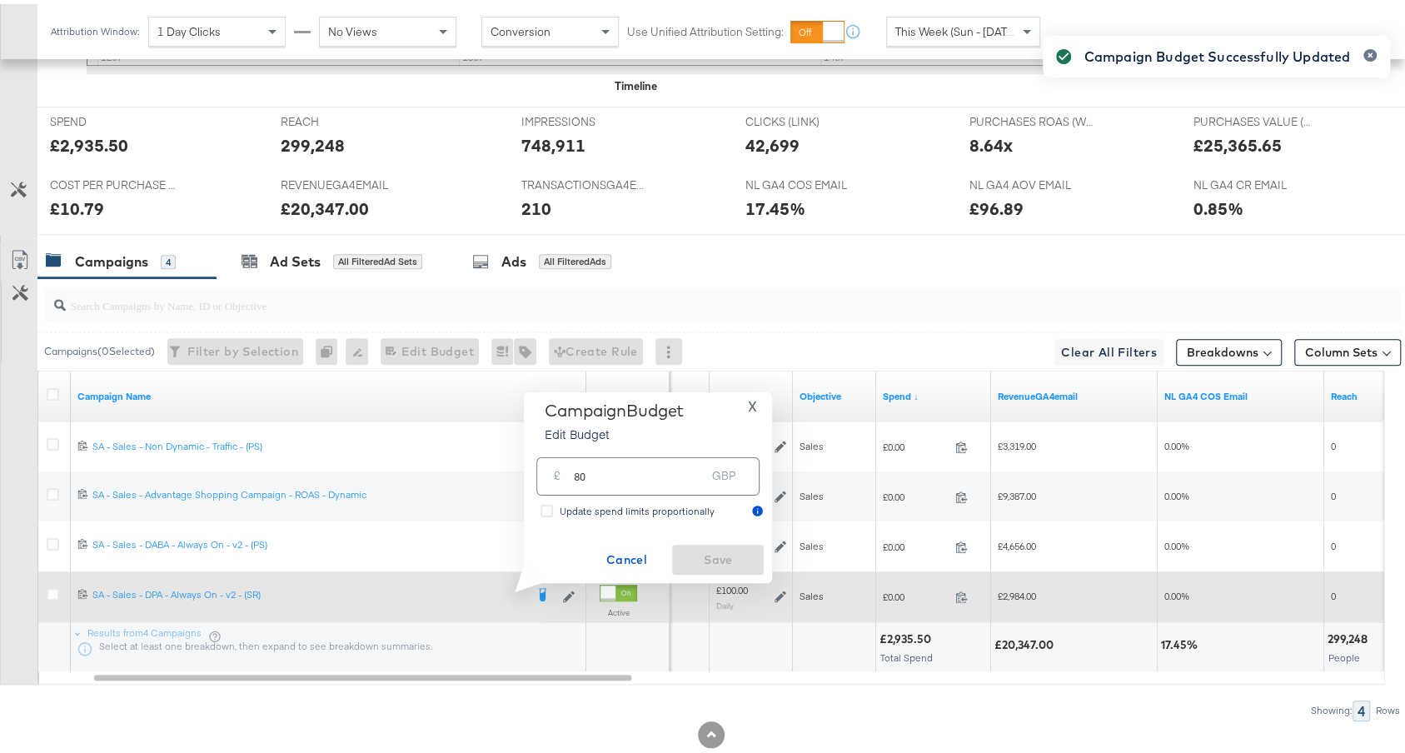
click at [666, 474] on div "Active" at bounding box center [627, 500] width 83 height 67
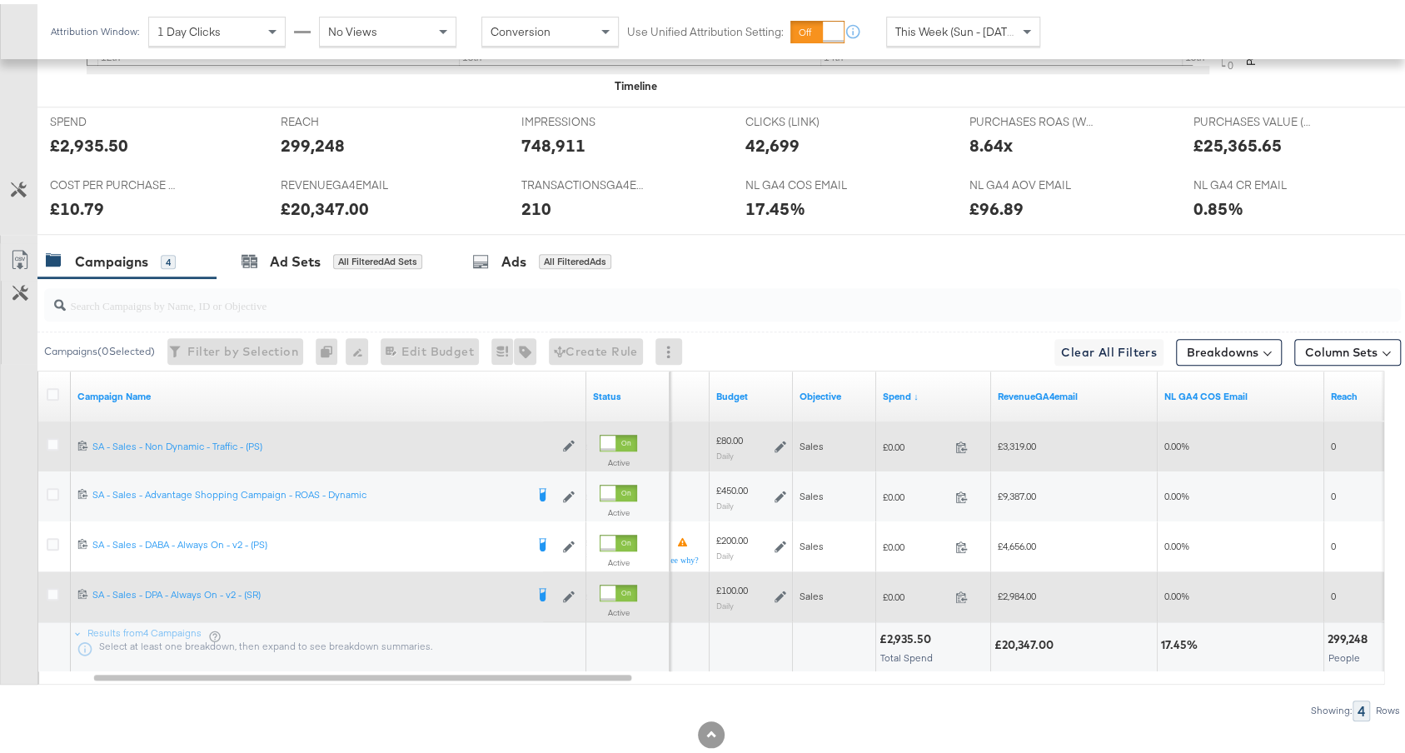
click at [783, 437] on icon at bounding box center [780, 443] width 12 height 12
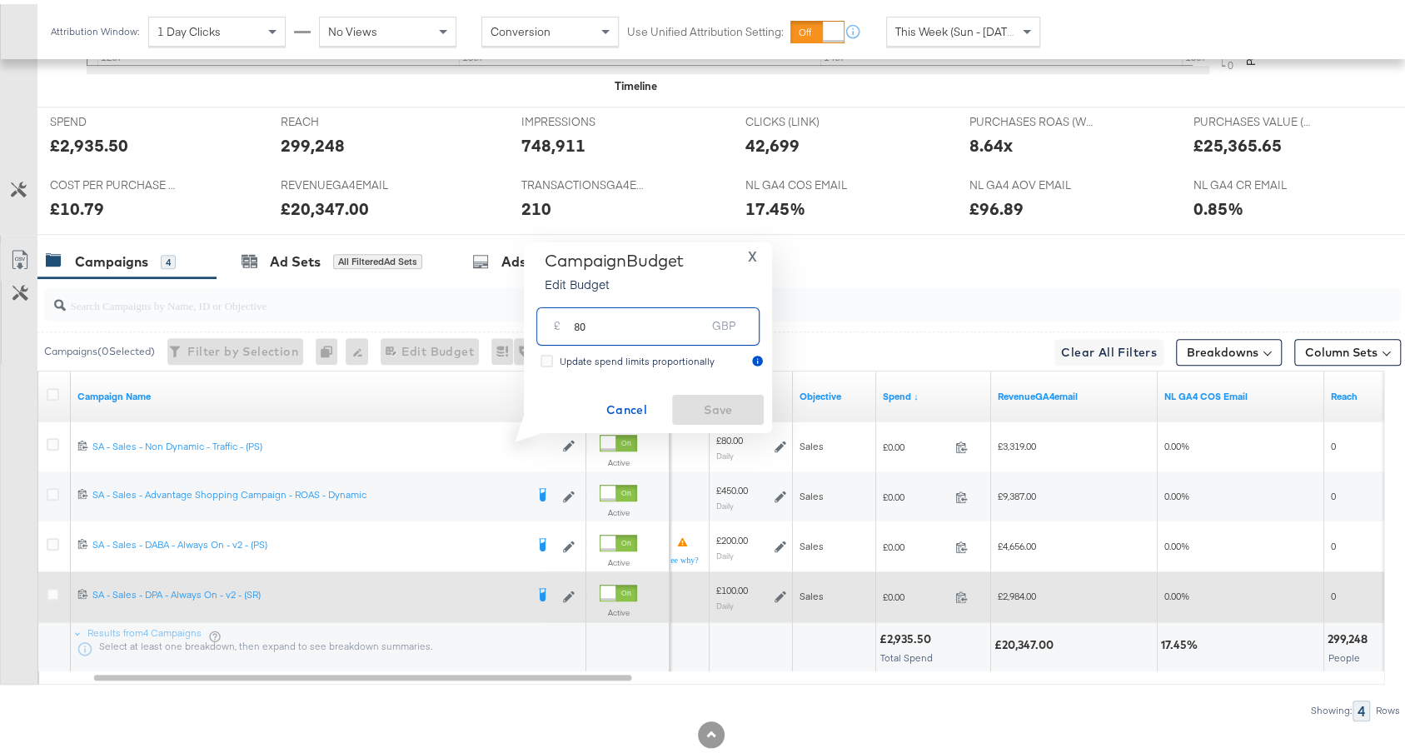
click at [658, 327] on input "80" at bounding box center [640, 315] width 132 height 36
type input "100"
click at [726, 402] on span "Save" at bounding box center [718, 406] width 78 height 21
